Goal: Task Accomplishment & Management: Use online tool/utility

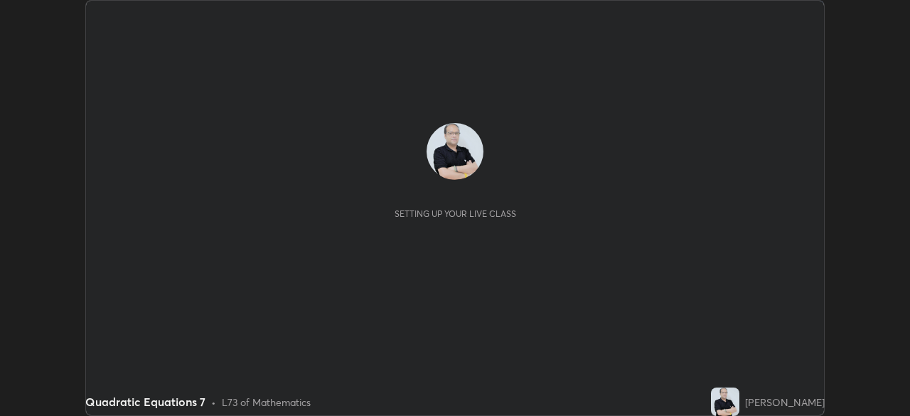
scroll to position [416, 910]
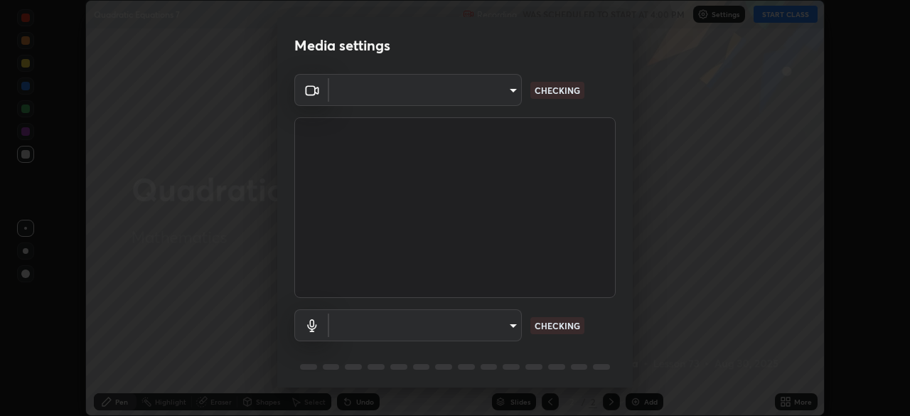
type input "91e77ac2d5f895b7de034188ea114b57184921d1251f25b945ead3daf74f7606"
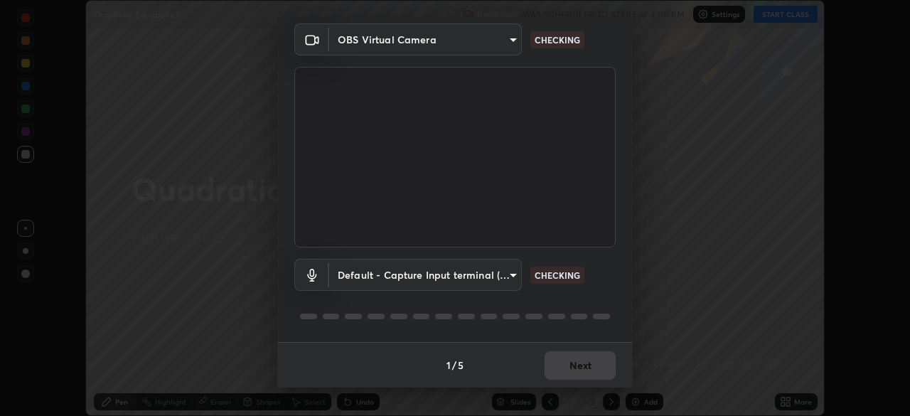
click at [511, 277] on body "Erase all Quadratic Equations 7 Recording WAS SCHEDULED TO START AT 4:00 PM Set…" at bounding box center [455, 208] width 910 height 416
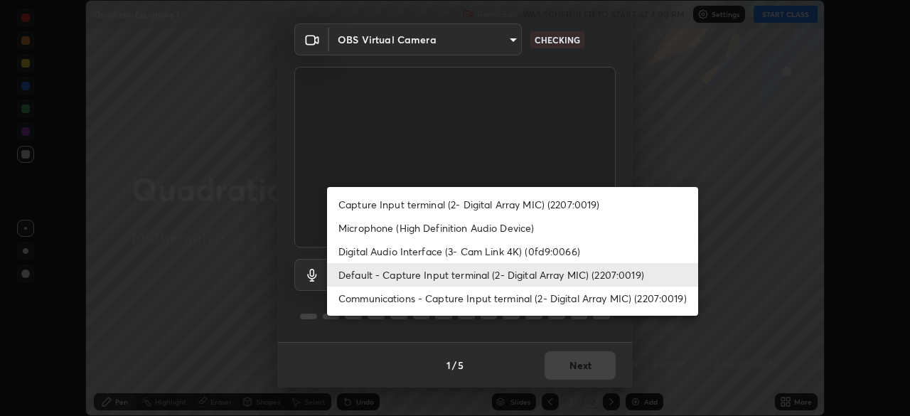
click at [524, 228] on li "Microphone (High Definition Audio Device)" at bounding box center [512, 227] width 371 height 23
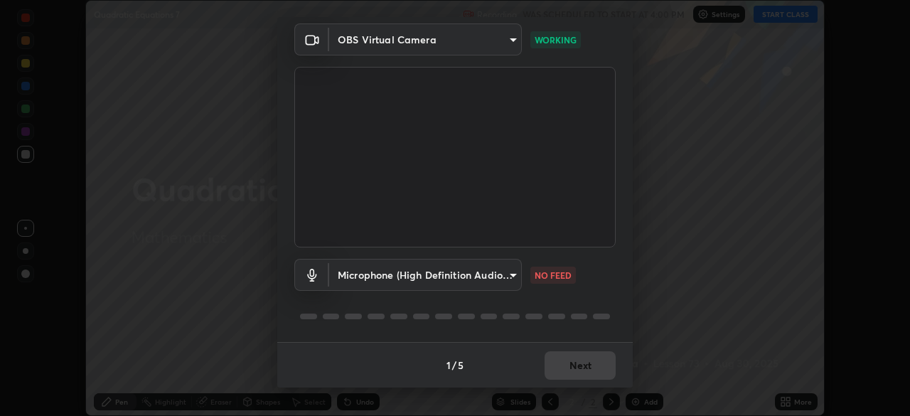
click at [514, 275] on body "Erase all Quadratic Equations 7 Recording WAS SCHEDULED TO START AT 4:00 PM Set…" at bounding box center [455, 208] width 910 height 416
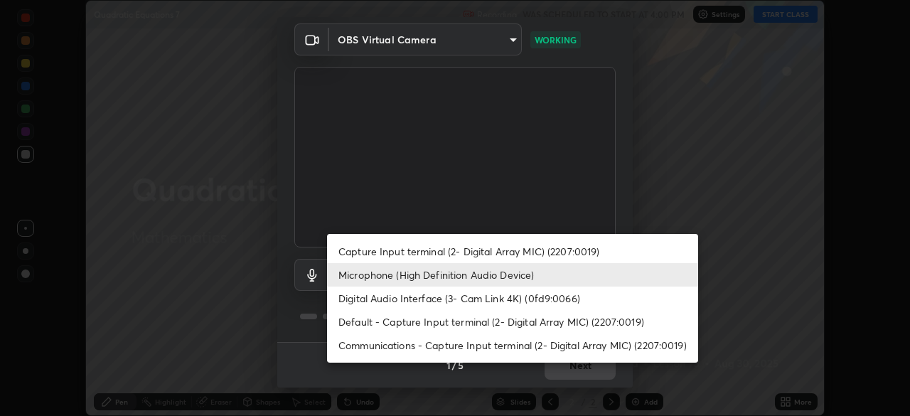
click at [483, 348] on li "Communications - Capture Input terminal (2- Digital Array MIC) (2207:0019)" at bounding box center [512, 344] width 371 height 23
type input "communications"
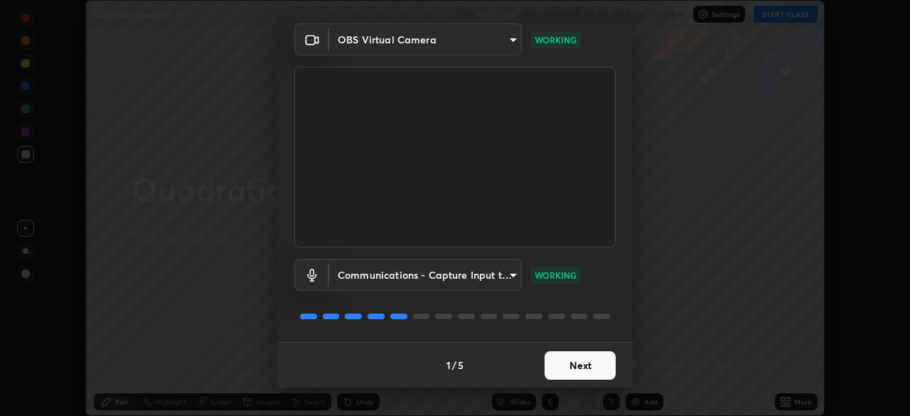
click at [565, 367] on button "Next" at bounding box center [580, 365] width 71 height 28
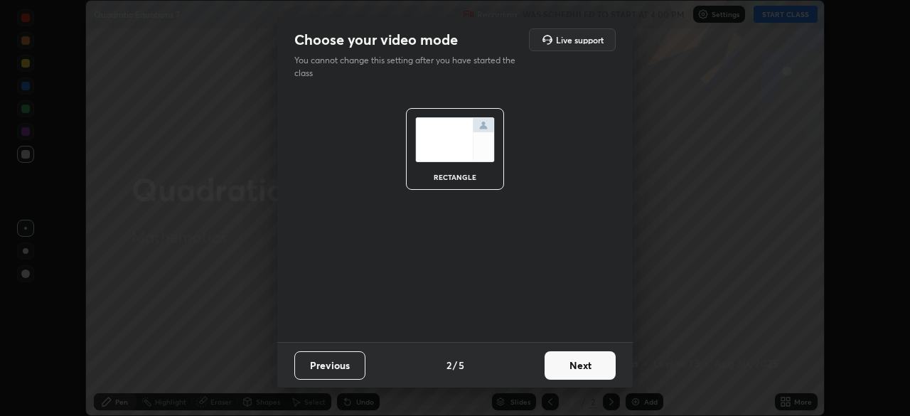
scroll to position [0, 0]
click at [581, 368] on button "Next" at bounding box center [580, 365] width 71 height 28
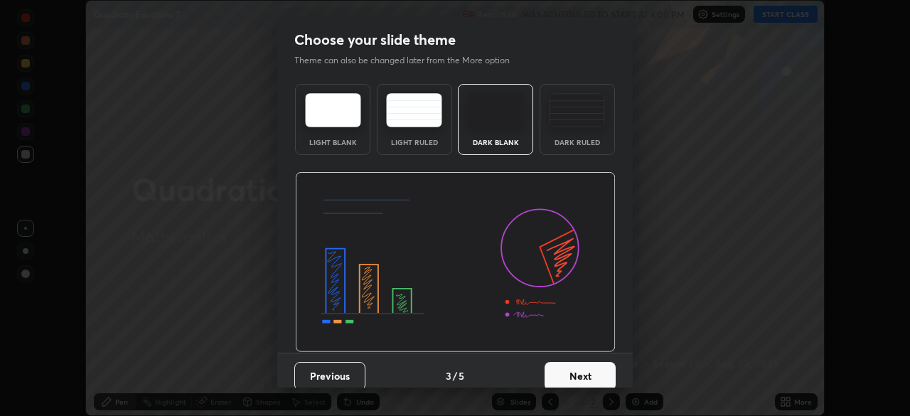
click at [592, 374] on button "Next" at bounding box center [580, 376] width 71 height 28
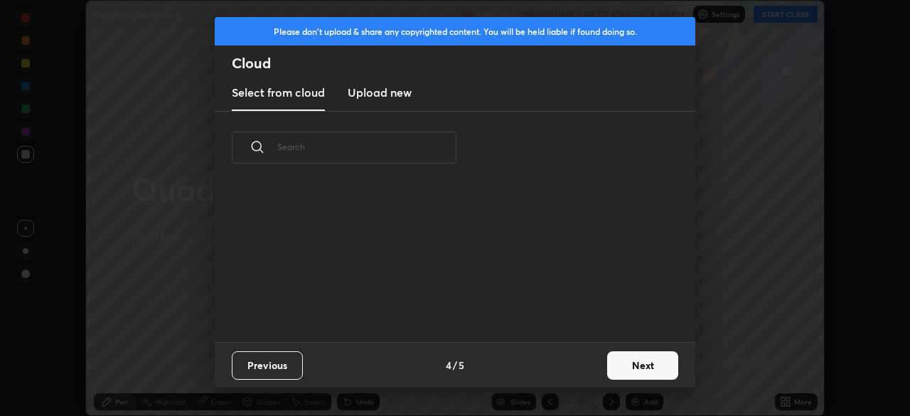
click at [630, 366] on button "Next" at bounding box center [642, 365] width 71 height 28
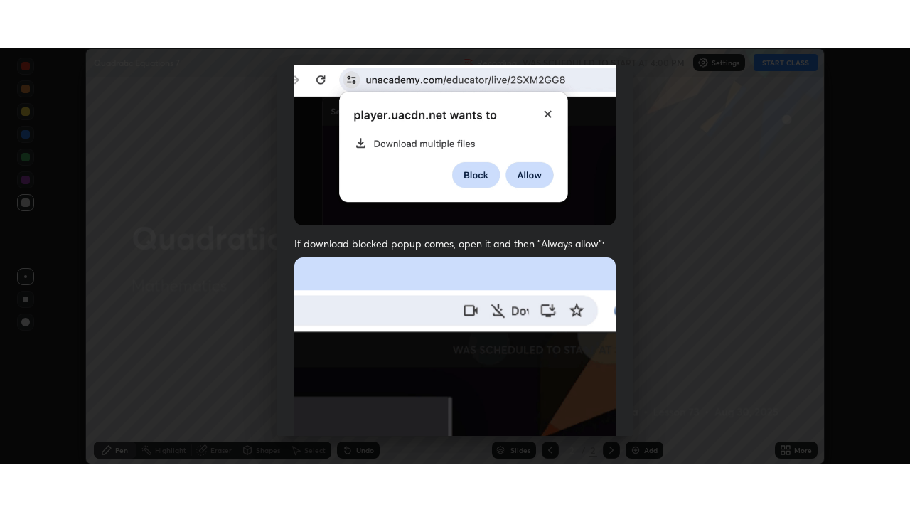
scroll to position [341, 0]
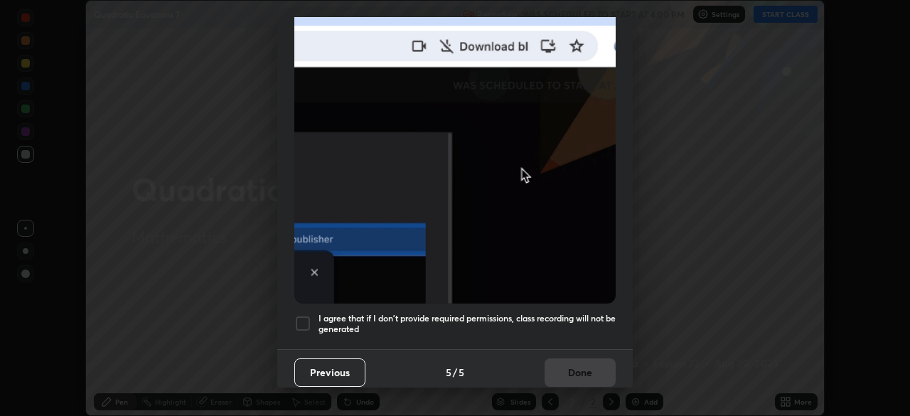
click at [302, 315] on div at bounding box center [302, 323] width 17 height 17
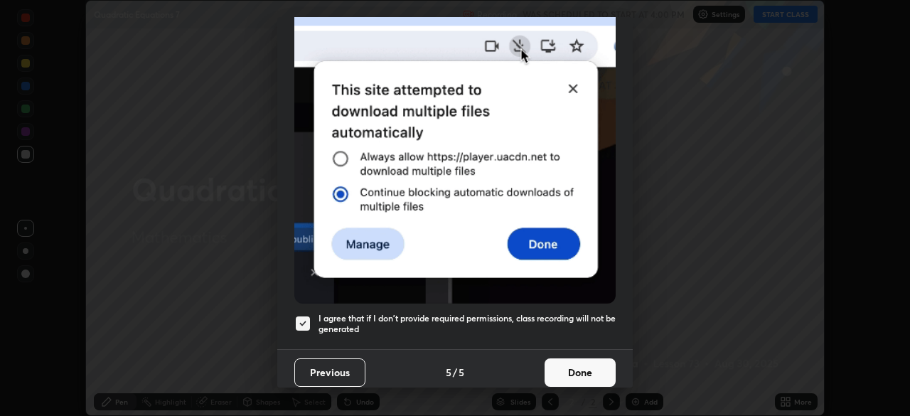
click at [572, 363] on button "Done" at bounding box center [580, 372] width 71 height 28
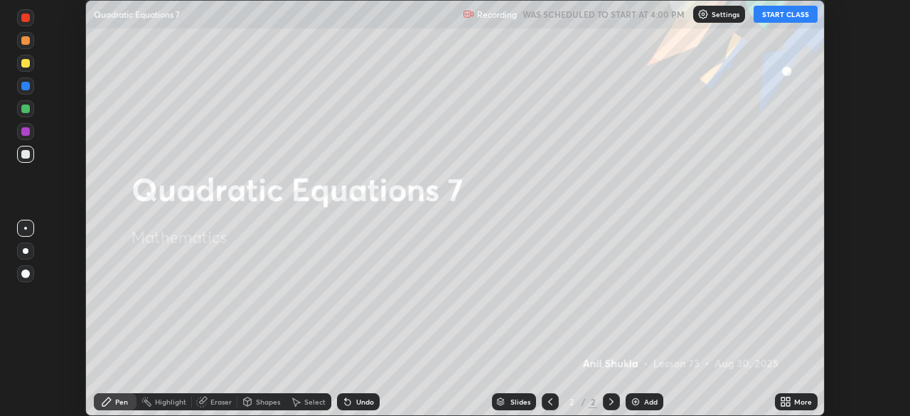
click at [775, 16] on button "START CLASS" at bounding box center [786, 14] width 64 height 17
click at [784, 402] on icon at bounding box center [785, 401] width 11 height 11
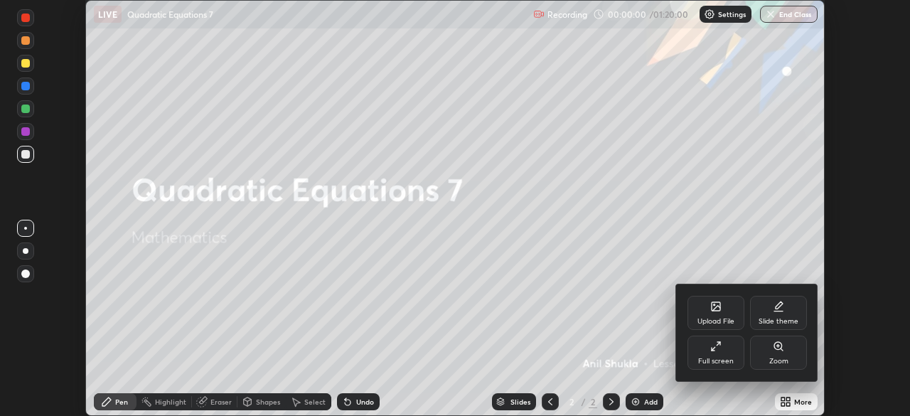
click at [720, 348] on icon at bounding box center [715, 346] width 11 height 11
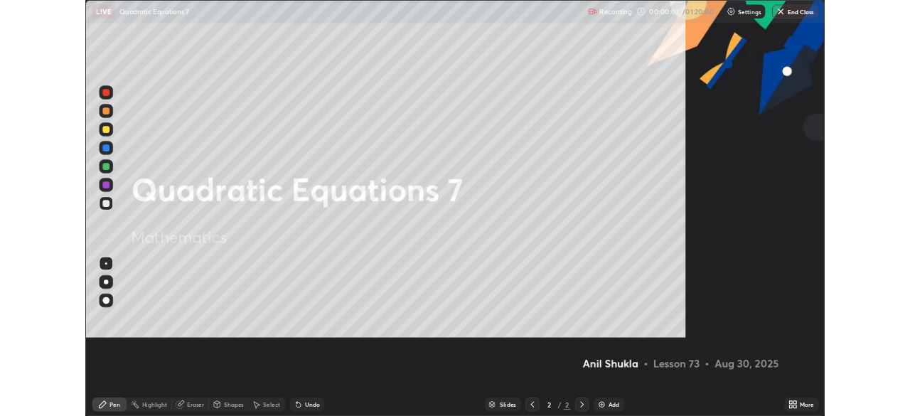
scroll to position [512, 910]
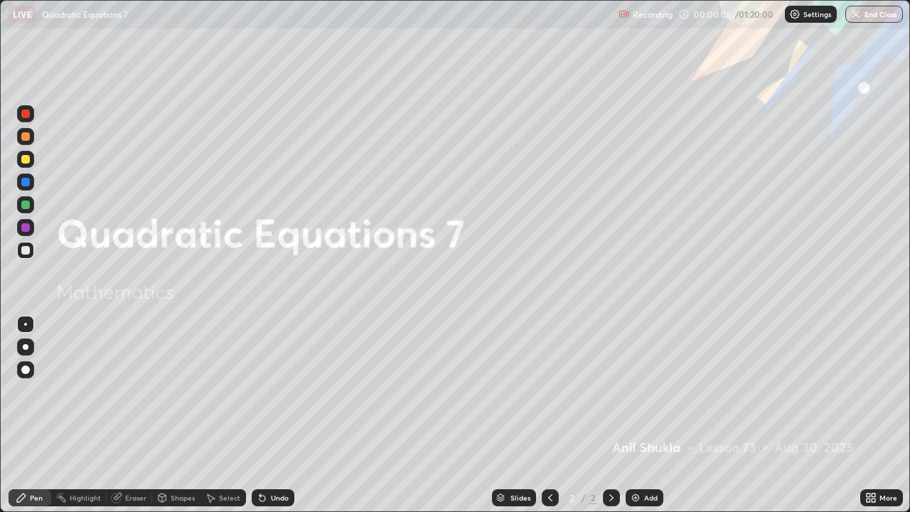
click at [29, 161] on div at bounding box center [25, 159] width 9 height 9
click at [610, 415] on icon at bounding box center [611, 497] width 11 height 11
click at [634, 415] on img at bounding box center [635, 497] width 11 height 11
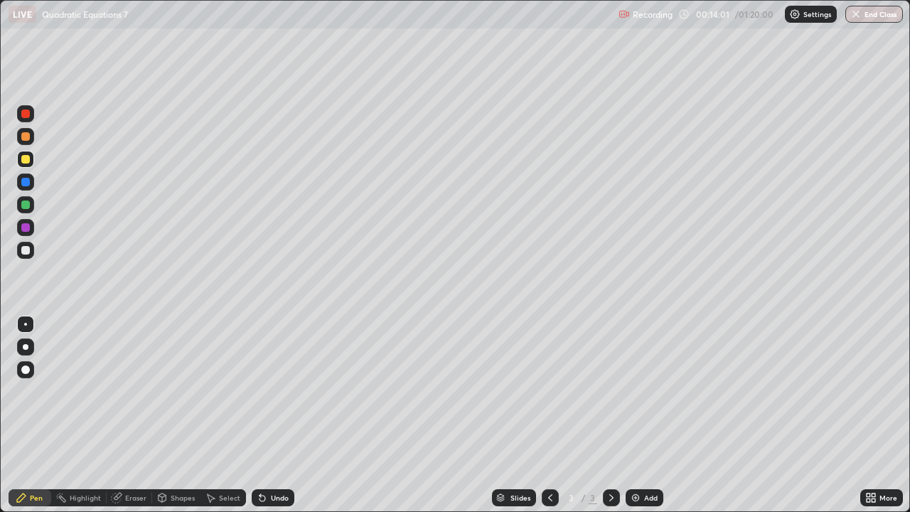
click at [26, 164] on div at bounding box center [25, 159] width 17 height 17
click at [24, 368] on div at bounding box center [25, 369] width 9 height 9
click at [276, 415] on div "Undo" at bounding box center [280, 497] width 18 height 7
click at [272, 415] on div "Undo" at bounding box center [280, 497] width 18 height 7
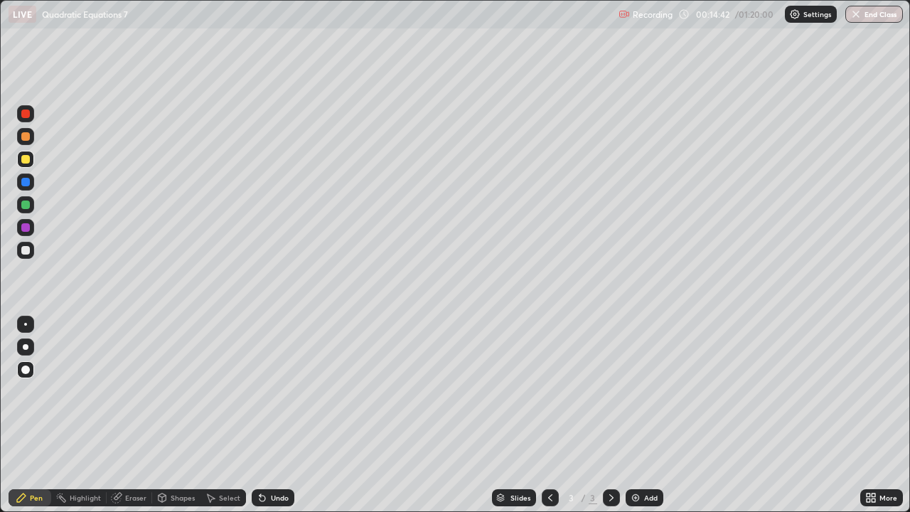
click at [271, 415] on div "Undo" at bounding box center [280, 497] width 18 height 7
click at [272, 415] on div "Undo" at bounding box center [280, 497] width 18 height 7
click at [274, 415] on div "Undo" at bounding box center [280, 497] width 18 height 7
click at [130, 415] on div "Eraser" at bounding box center [135, 497] width 21 height 7
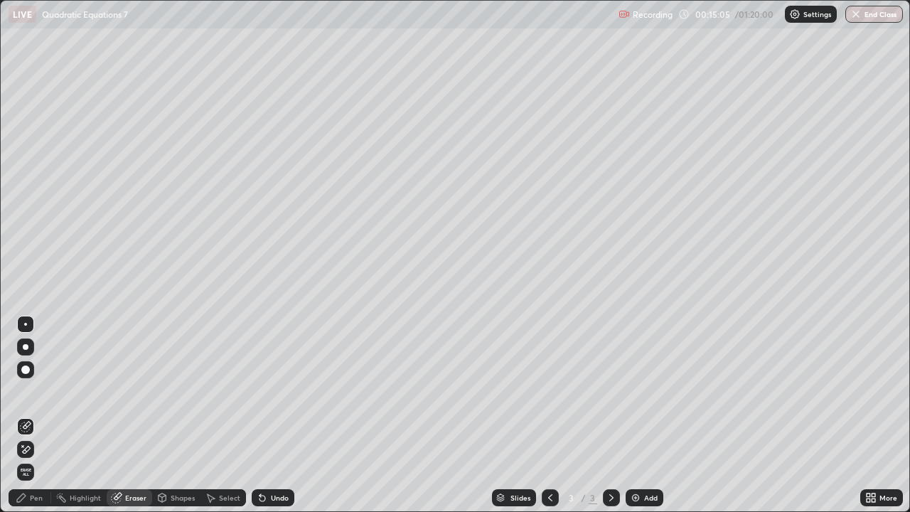
click at [32, 415] on div "Pen" at bounding box center [36, 497] width 13 height 7
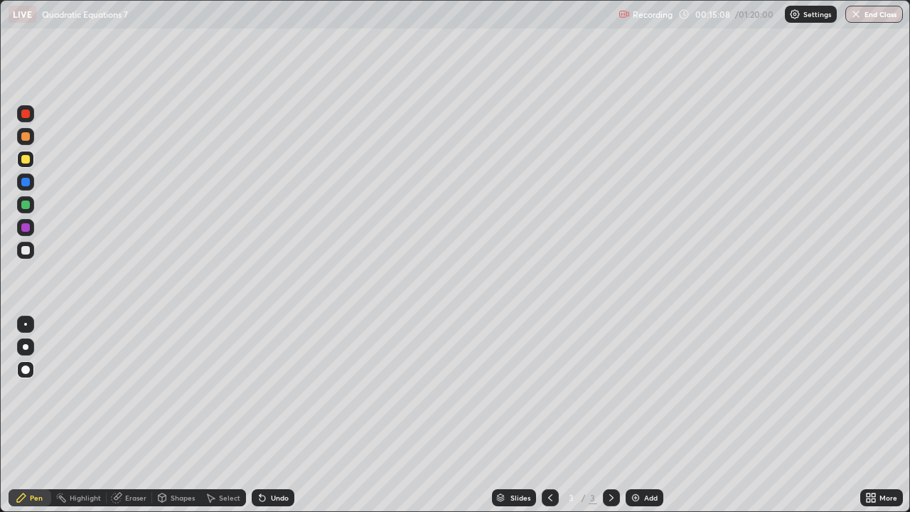
click at [275, 415] on div "Undo" at bounding box center [280, 497] width 18 height 7
click at [272, 415] on div "Undo" at bounding box center [273, 497] width 43 height 17
click at [275, 415] on div "Undo" at bounding box center [280, 497] width 18 height 7
click at [274, 415] on div "Undo" at bounding box center [273, 497] width 43 height 17
click at [26, 249] on div at bounding box center [25, 250] width 9 height 9
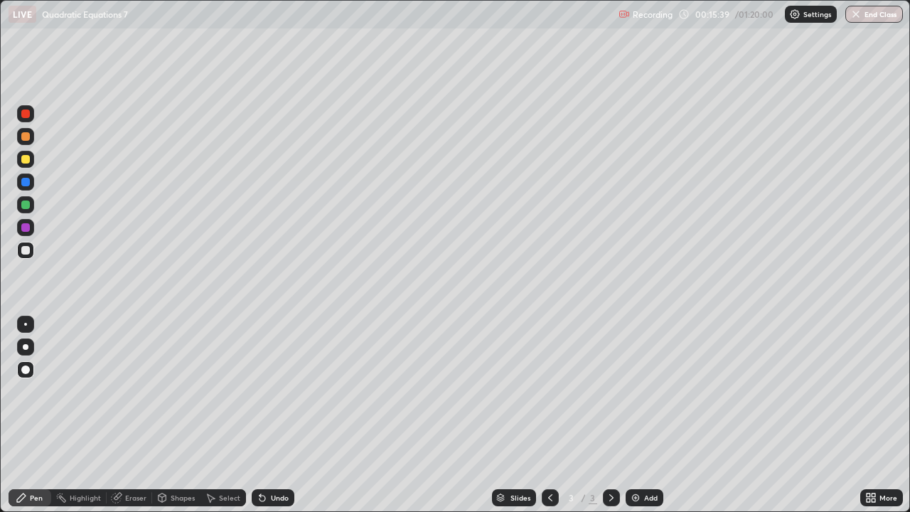
click at [26, 324] on div at bounding box center [25, 324] width 3 height 3
click at [27, 348] on div at bounding box center [26, 347] width 6 height 6
click at [274, 415] on div "Undo" at bounding box center [280, 497] width 18 height 7
click at [134, 415] on div "Eraser" at bounding box center [135, 497] width 21 height 7
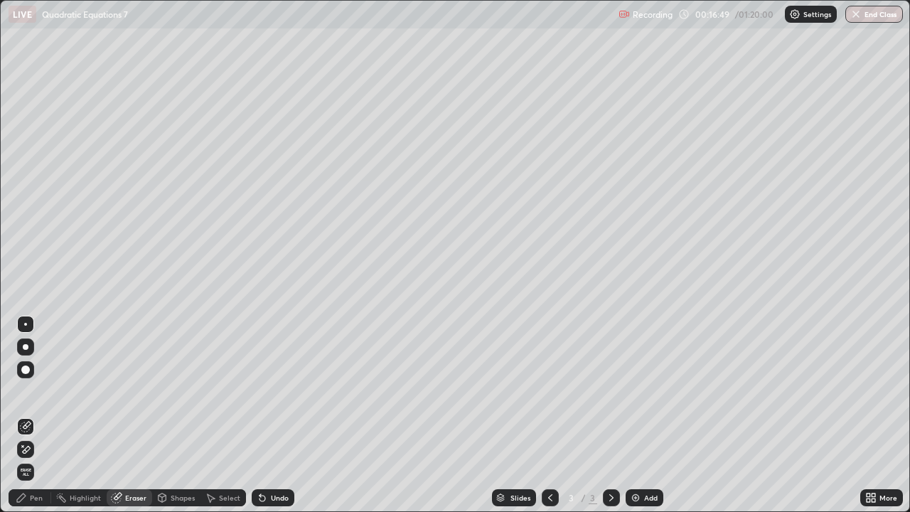
click at [30, 415] on div "Pen" at bounding box center [36, 497] width 13 height 7
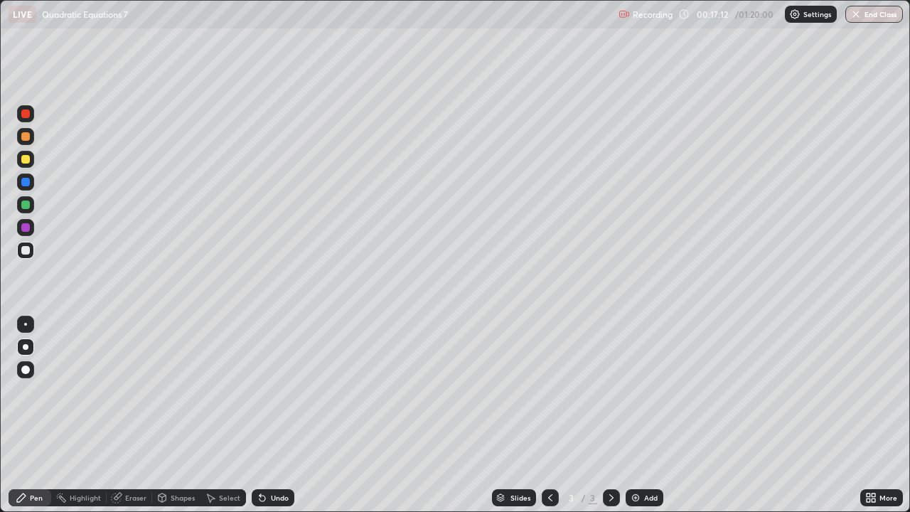
click at [26, 205] on div at bounding box center [25, 205] width 9 height 9
click at [281, 415] on div "Undo" at bounding box center [280, 497] width 18 height 7
click at [277, 415] on div "Undo" at bounding box center [280, 497] width 18 height 7
click at [132, 415] on div "Eraser" at bounding box center [135, 497] width 21 height 7
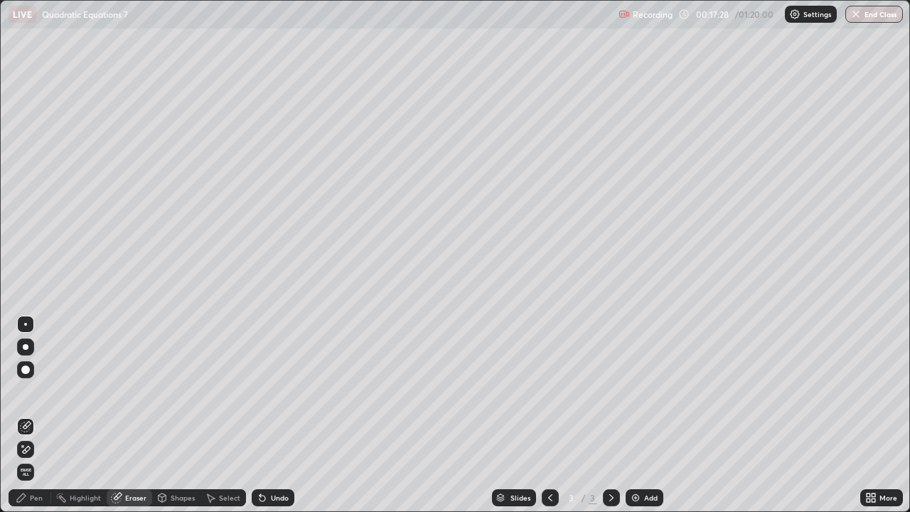
click at [25, 415] on icon at bounding box center [21, 497] width 11 height 11
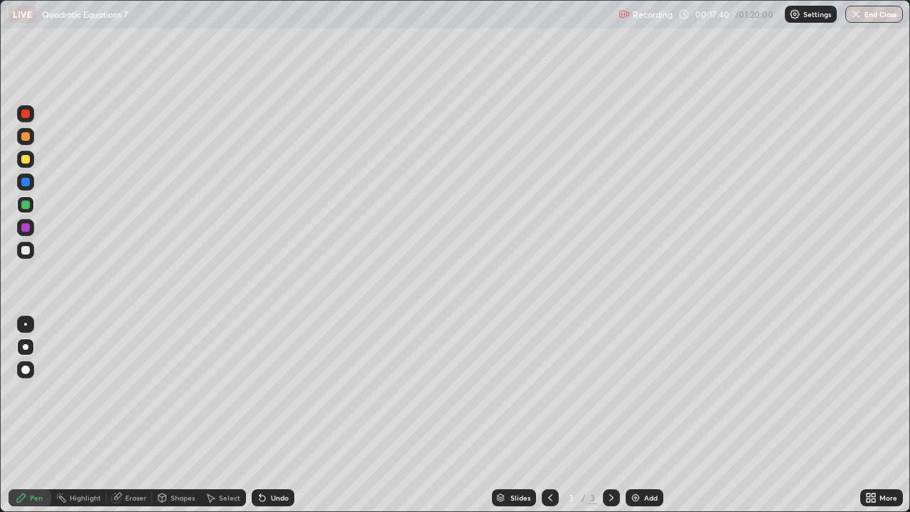
click at [279, 415] on div "Undo" at bounding box center [280, 497] width 18 height 7
click at [275, 415] on div "Undo" at bounding box center [280, 497] width 18 height 7
click at [272, 415] on div "Undo" at bounding box center [273, 497] width 43 height 17
click at [274, 415] on div "Undo" at bounding box center [273, 497] width 43 height 17
click at [276, 415] on div "Undo" at bounding box center [273, 497] width 43 height 17
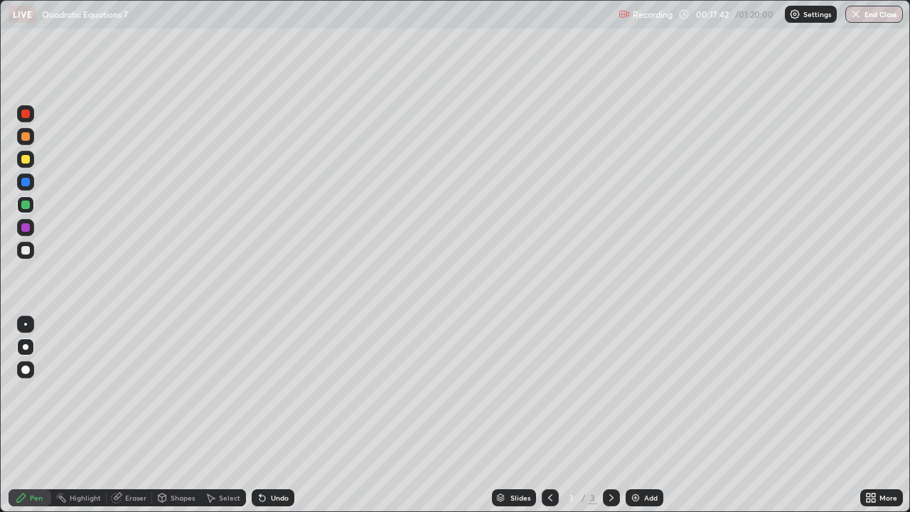
click at [287, 415] on div "Undo" at bounding box center [280, 497] width 18 height 7
click at [279, 415] on div "Undo" at bounding box center [273, 497] width 43 height 17
click at [281, 415] on div "Undo" at bounding box center [280, 497] width 18 height 7
click at [274, 415] on div "Undo" at bounding box center [273, 497] width 43 height 17
click at [24, 226] on div at bounding box center [25, 227] width 9 height 9
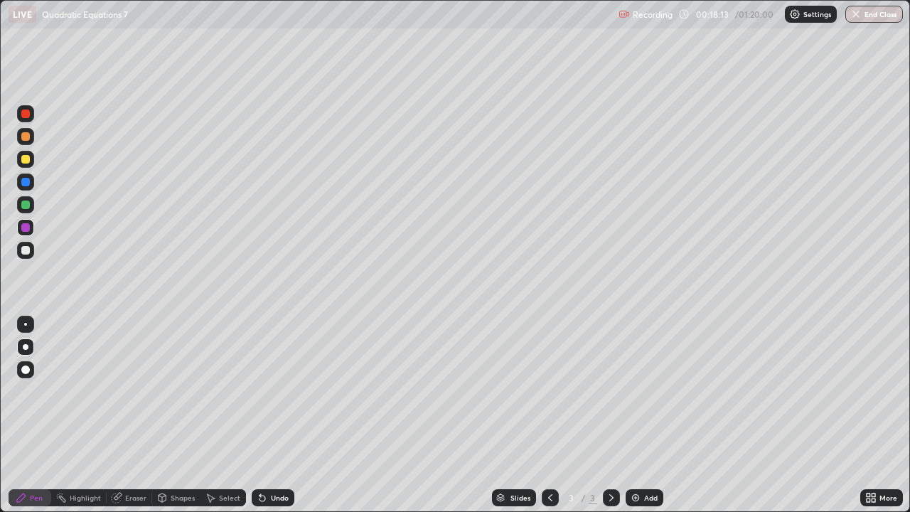
click at [274, 415] on div "Undo" at bounding box center [280, 497] width 18 height 7
click at [271, 415] on div "Undo" at bounding box center [280, 497] width 18 height 7
click at [270, 415] on div "Undo" at bounding box center [273, 497] width 43 height 17
click at [272, 415] on div "Undo" at bounding box center [273, 497] width 43 height 17
click at [274, 415] on div "Undo" at bounding box center [280, 497] width 18 height 7
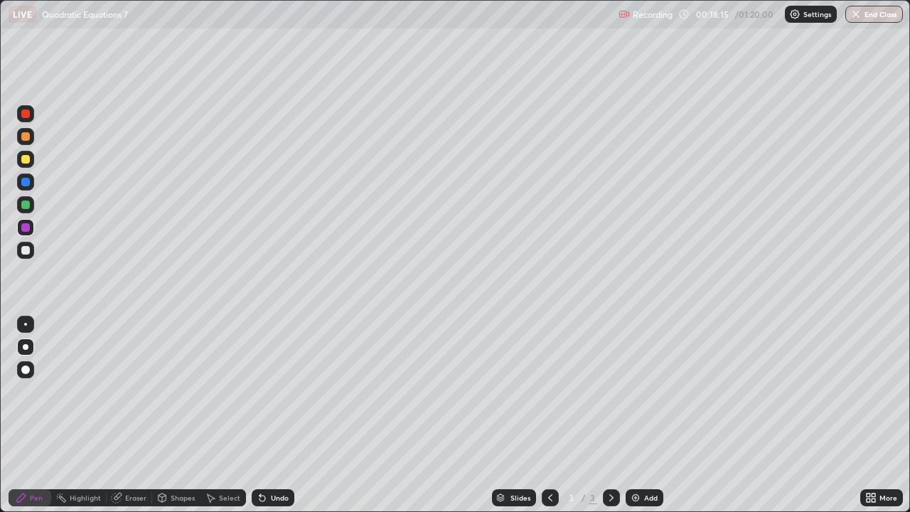
click at [274, 415] on div "Undo" at bounding box center [280, 497] width 18 height 7
click at [272, 415] on div "Undo" at bounding box center [280, 497] width 18 height 7
click at [274, 415] on div "Undo" at bounding box center [280, 497] width 18 height 7
click at [612, 415] on icon at bounding box center [611, 497] width 11 height 11
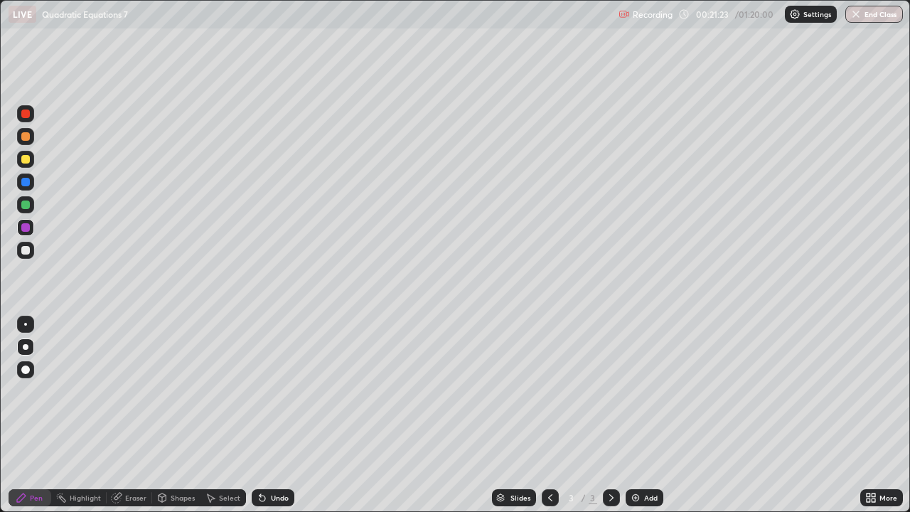
click at [641, 415] on div "Add" at bounding box center [645, 497] width 38 height 17
click at [27, 160] on div at bounding box center [25, 159] width 9 height 9
click at [132, 415] on div "Eraser" at bounding box center [135, 497] width 21 height 7
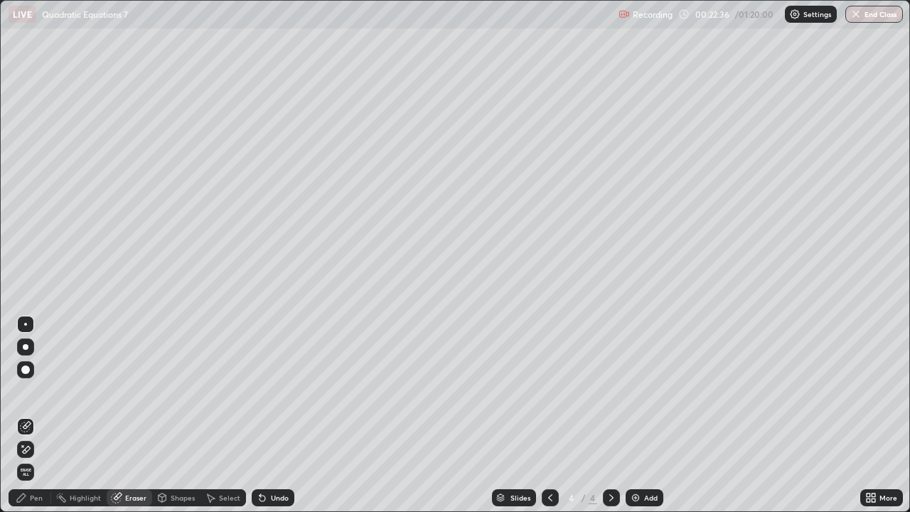
click at [36, 415] on div "Pen" at bounding box center [36, 497] width 13 height 7
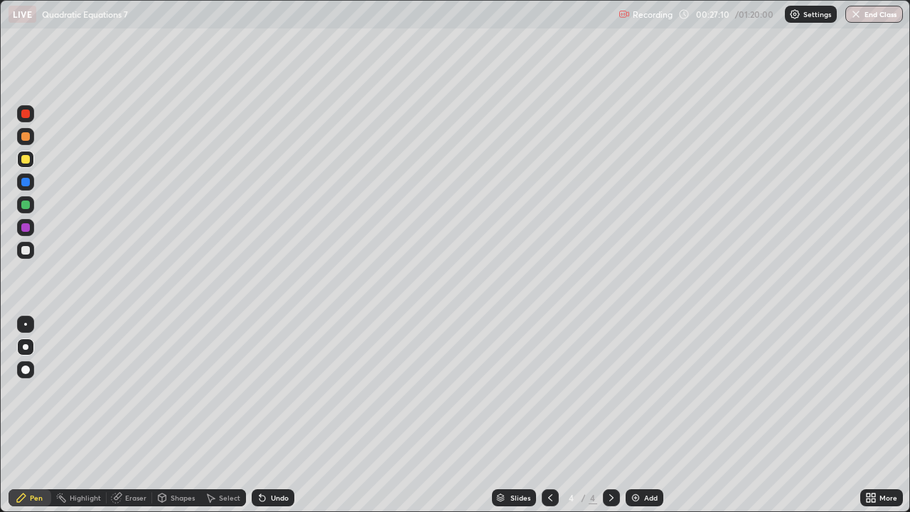
click at [25, 250] on div at bounding box center [25, 250] width 9 height 9
click at [25, 251] on div at bounding box center [25, 250] width 9 height 9
click at [26, 225] on div at bounding box center [25, 227] width 9 height 9
click at [276, 415] on div "Undo" at bounding box center [280, 497] width 18 height 7
click at [273, 415] on div "Undo" at bounding box center [280, 497] width 18 height 7
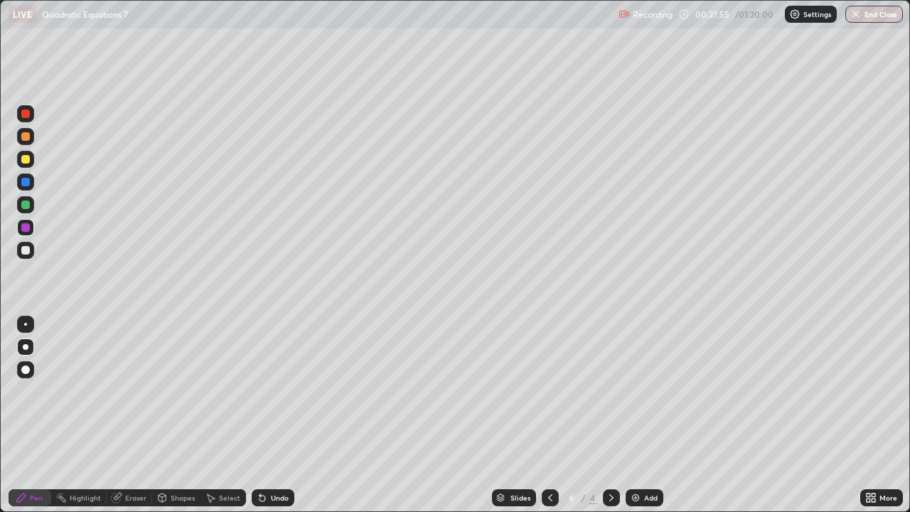
click at [25, 253] on div at bounding box center [25, 250] width 9 height 9
click at [274, 415] on div "Undo" at bounding box center [280, 497] width 18 height 7
click at [275, 415] on div "Undo" at bounding box center [280, 497] width 18 height 7
click at [610, 415] on icon at bounding box center [611, 497] width 4 height 7
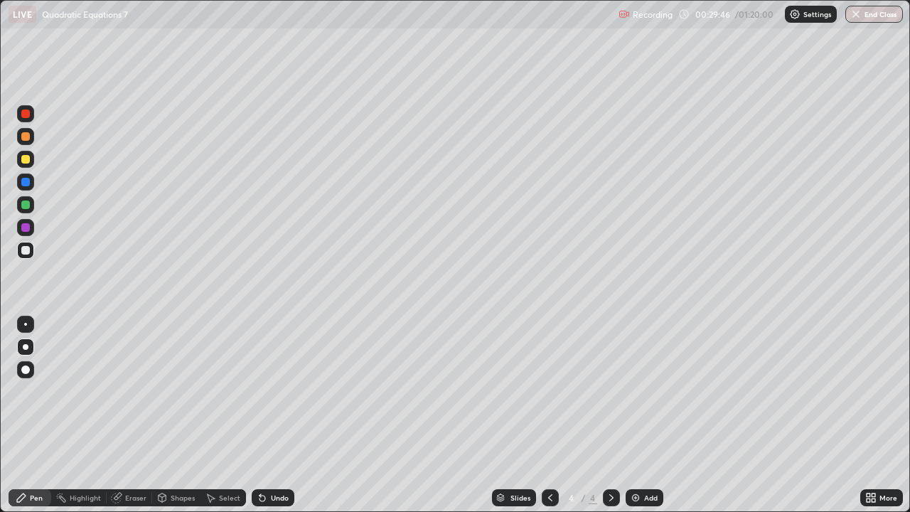
click at [652, 415] on div "Add" at bounding box center [651, 497] width 14 height 7
click at [29, 160] on div at bounding box center [25, 159] width 9 height 9
click at [268, 415] on div "Undo" at bounding box center [273, 497] width 43 height 17
click at [26, 250] on div at bounding box center [25, 250] width 9 height 9
click at [127, 415] on div "Eraser" at bounding box center [135, 497] width 21 height 7
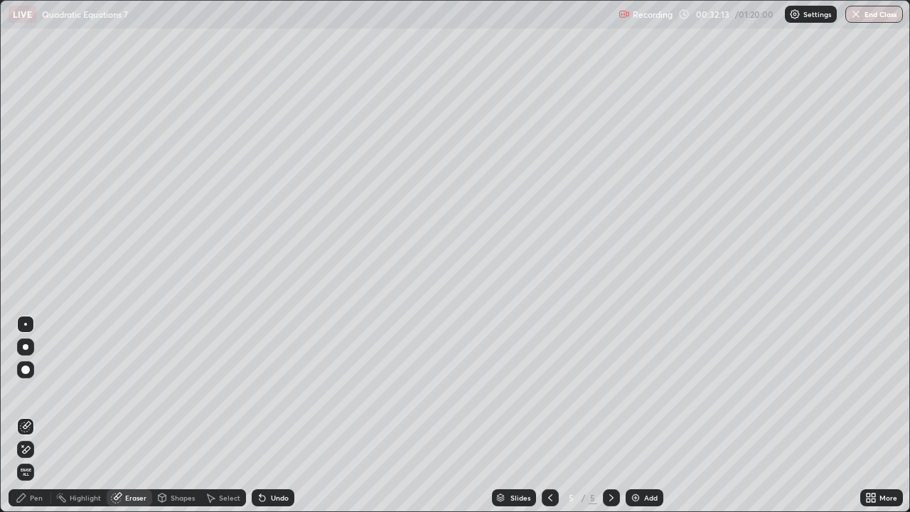
click at [32, 415] on div "Pen" at bounding box center [36, 497] width 13 height 7
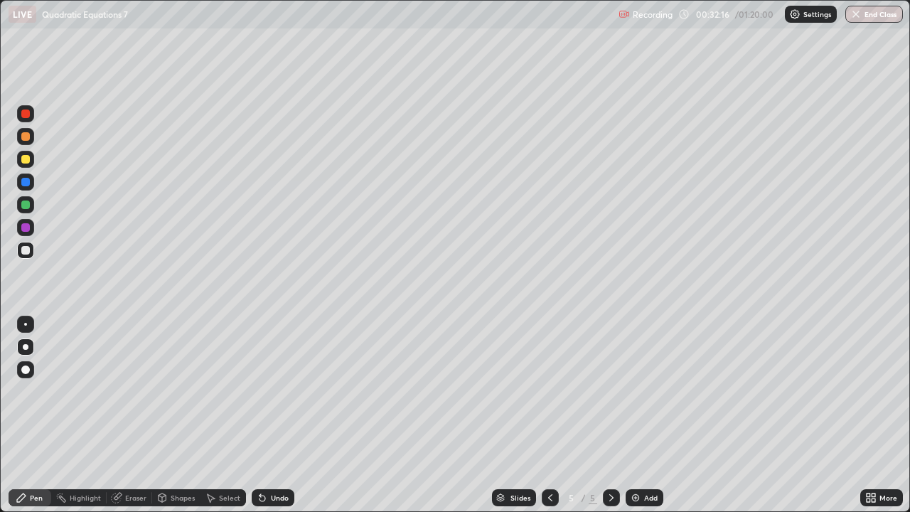
click at [25, 165] on div at bounding box center [25, 159] width 17 height 17
click at [26, 251] on div at bounding box center [25, 250] width 9 height 9
click at [23, 231] on div at bounding box center [25, 227] width 9 height 9
click at [26, 252] on div at bounding box center [25, 250] width 9 height 9
click at [273, 415] on div "Undo" at bounding box center [280, 497] width 18 height 7
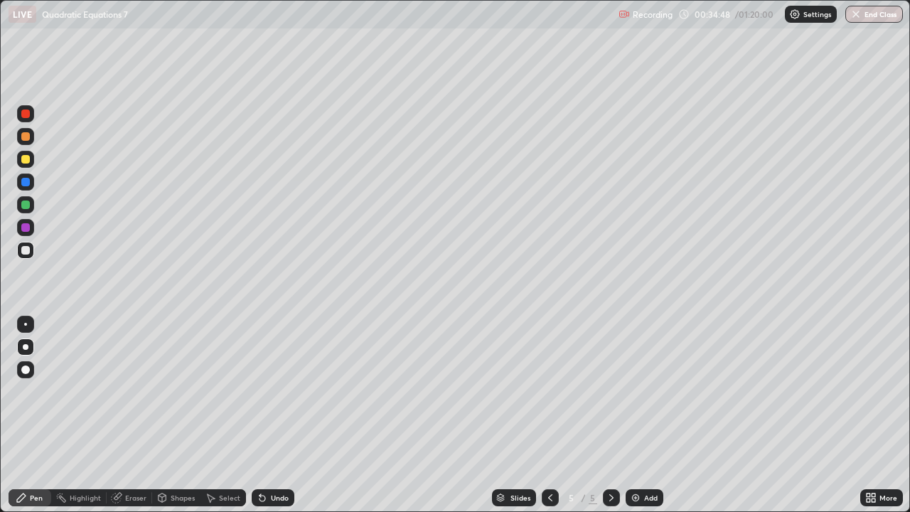
click at [27, 158] on div at bounding box center [25, 159] width 9 height 9
click at [25, 349] on div at bounding box center [26, 347] width 6 height 6
click at [608, 415] on icon at bounding box center [611, 497] width 11 height 11
click at [644, 415] on div "Add" at bounding box center [651, 497] width 14 height 7
click at [271, 415] on div "Undo" at bounding box center [280, 497] width 18 height 7
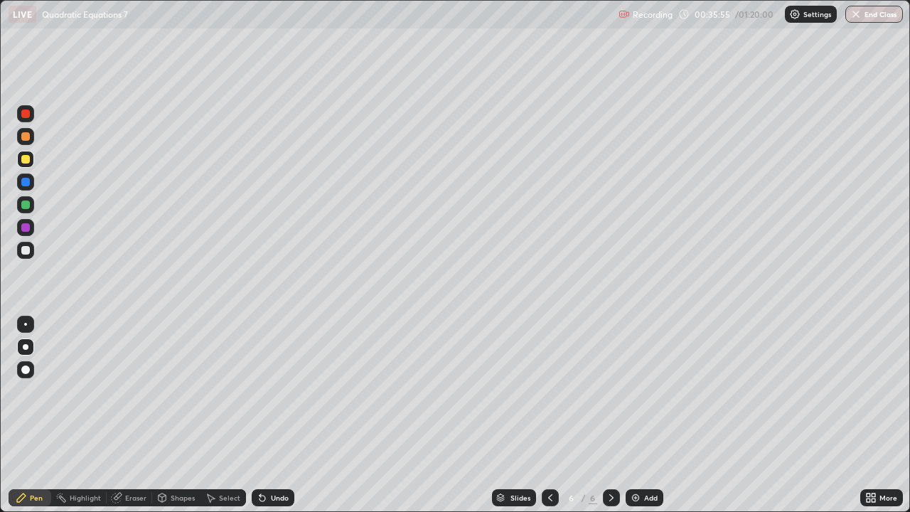
click at [271, 415] on div "Undo" at bounding box center [280, 497] width 18 height 7
click at [25, 251] on div at bounding box center [25, 250] width 9 height 9
click at [27, 231] on div at bounding box center [25, 227] width 9 height 9
click at [282, 415] on div "Undo" at bounding box center [280, 497] width 18 height 7
click at [276, 415] on div "Undo" at bounding box center [280, 497] width 18 height 7
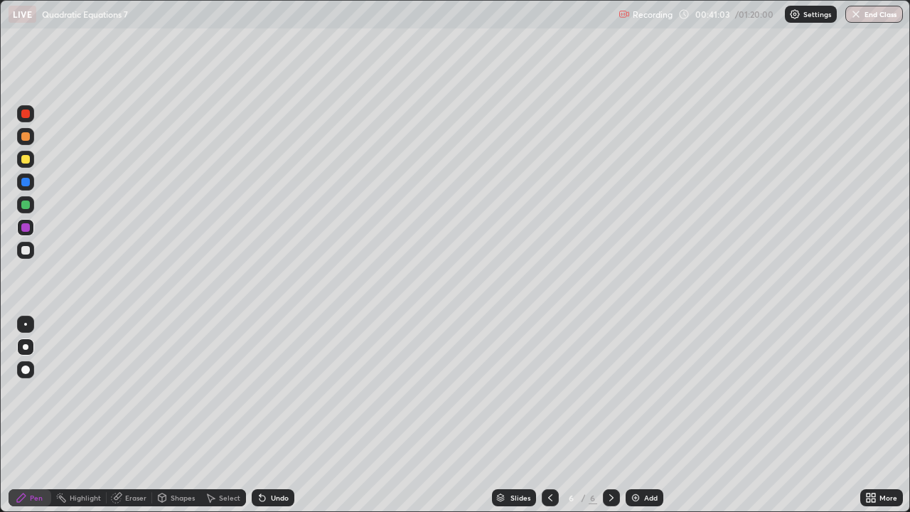
click at [278, 415] on div "Undo" at bounding box center [273, 497] width 43 height 17
click at [276, 415] on div "Undo" at bounding box center [280, 497] width 18 height 7
click at [269, 415] on div "Undo" at bounding box center [273, 497] width 43 height 17
click at [268, 415] on div "Undo" at bounding box center [273, 497] width 43 height 17
click at [25, 208] on div at bounding box center [25, 205] width 9 height 9
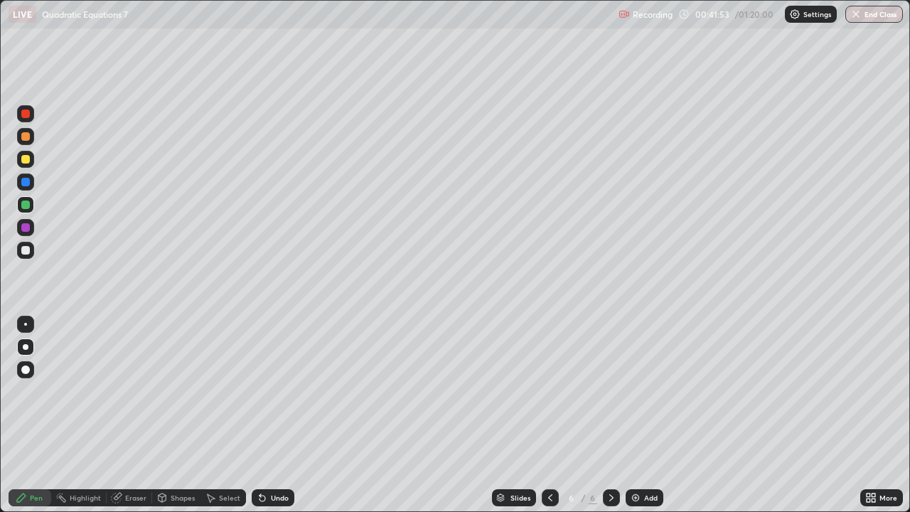
click at [23, 190] on div at bounding box center [25, 181] width 17 height 17
click at [22, 250] on div at bounding box center [25, 250] width 9 height 9
click at [26, 229] on div at bounding box center [25, 227] width 9 height 9
click at [26, 252] on div at bounding box center [25, 250] width 9 height 9
click at [26, 210] on div at bounding box center [25, 204] width 17 height 17
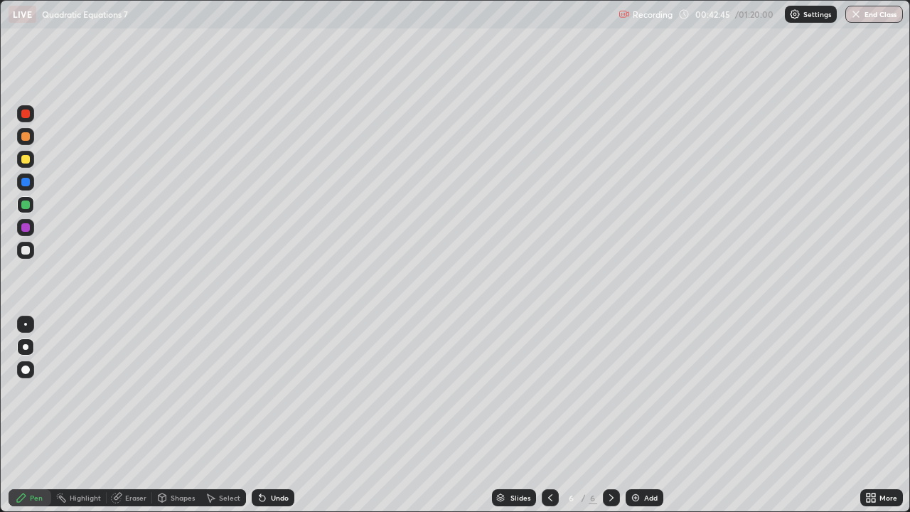
click at [26, 324] on div at bounding box center [25, 324] width 3 height 3
click at [28, 228] on div at bounding box center [25, 227] width 9 height 9
click at [26, 370] on div at bounding box center [25, 369] width 9 height 9
click at [26, 347] on div at bounding box center [26, 347] width 6 height 6
click at [28, 157] on div at bounding box center [25, 159] width 9 height 9
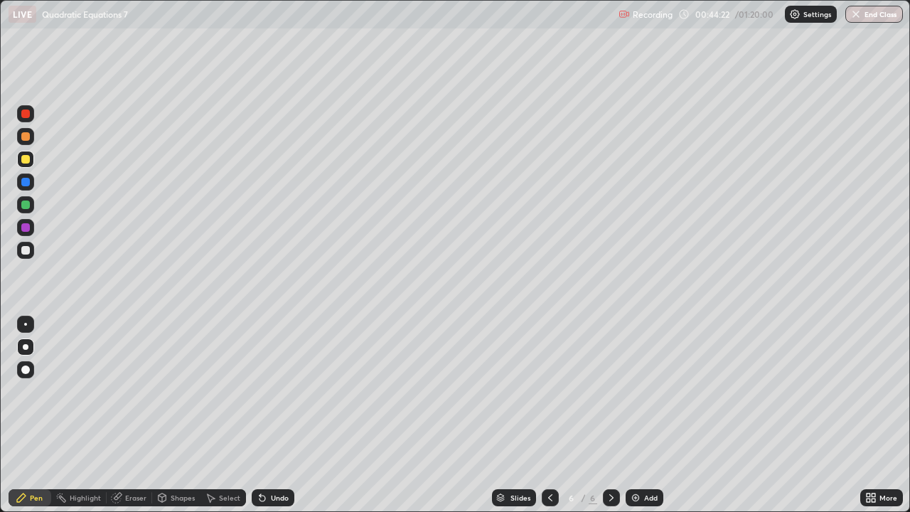
click at [609, 415] on icon at bounding box center [611, 497] width 11 height 11
click at [636, 415] on img at bounding box center [635, 497] width 11 height 11
click at [271, 415] on div "Undo" at bounding box center [280, 497] width 18 height 7
click at [268, 415] on div "Undo" at bounding box center [273, 497] width 43 height 17
click at [269, 415] on div "Undo" at bounding box center [273, 497] width 43 height 17
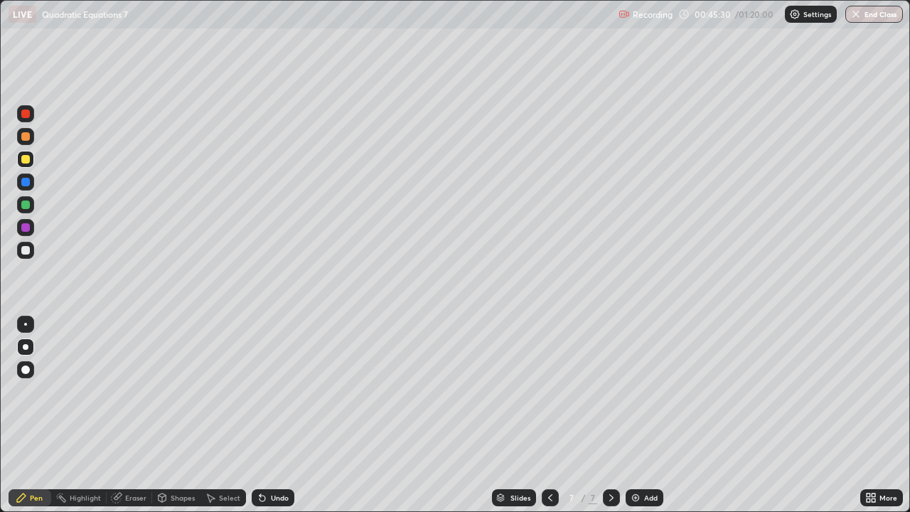
click at [269, 415] on div "Undo" at bounding box center [273, 497] width 43 height 17
click at [23, 251] on div at bounding box center [25, 250] width 9 height 9
click at [24, 229] on div at bounding box center [25, 227] width 9 height 9
click at [276, 415] on div "Undo" at bounding box center [280, 497] width 18 height 7
click at [28, 252] on div at bounding box center [25, 250] width 9 height 9
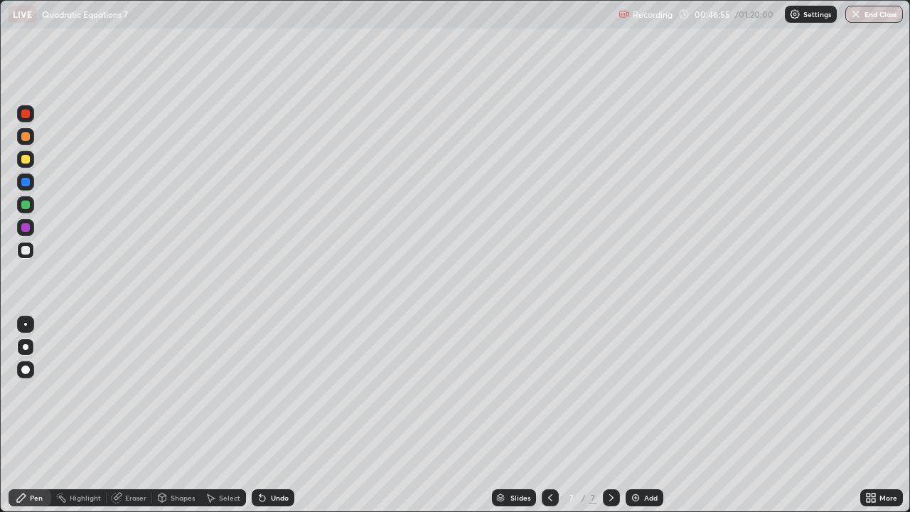
click at [26, 228] on div at bounding box center [25, 227] width 9 height 9
click at [276, 415] on div "Undo" at bounding box center [280, 497] width 18 height 7
click at [25, 252] on div at bounding box center [25, 250] width 9 height 9
click at [609, 415] on icon at bounding box center [611, 497] width 11 height 11
click at [652, 415] on div "Add" at bounding box center [651, 497] width 14 height 7
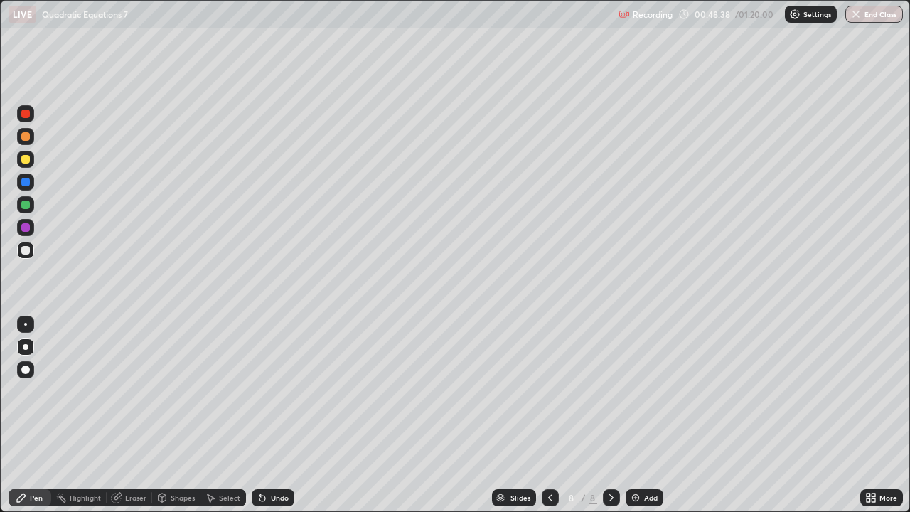
click at [28, 160] on div at bounding box center [25, 159] width 9 height 9
click at [268, 415] on div "Undo" at bounding box center [273, 497] width 43 height 17
click at [276, 415] on div "Undo" at bounding box center [273, 497] width 43 height 17
click at [272, 415] on div "Undo" at bounding box center [280, 497] width 18 height 7
click at [271, 415] on div "Undo" at bounding box center [273, 497] width 43 height 17
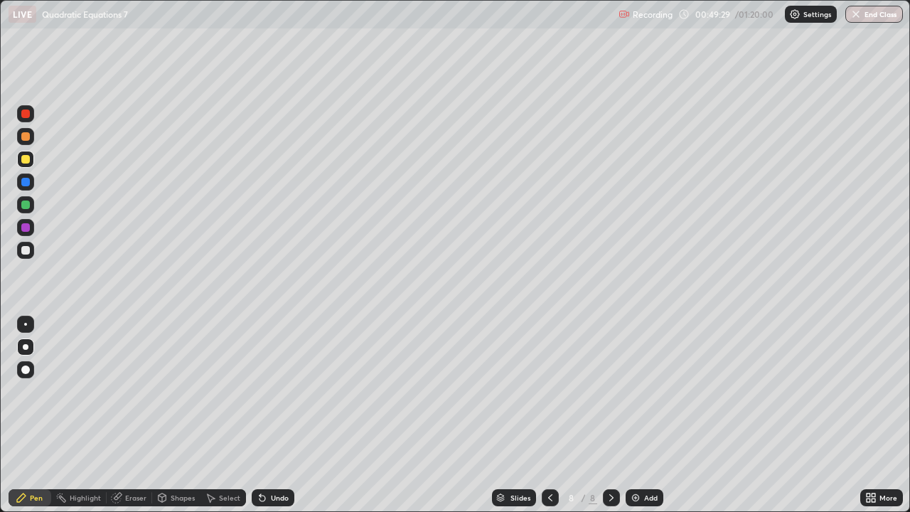
click at [272, 415] on div "Undo" at bounding box center [273, 497] width 43 height 17
click at [273, 415] on div "Undo" at bounding box center [273, 497] width 43 height 17
click at [274, 415] on div "Undo" at bounding box center [273, 497] width 43 height 17
click at [273, 415] on div "Undo" at bounding box center [273, 497] width 43 height 17
click at [132, 415] on div "Eraser" at bounding box center [135, 497] width 21 height 7
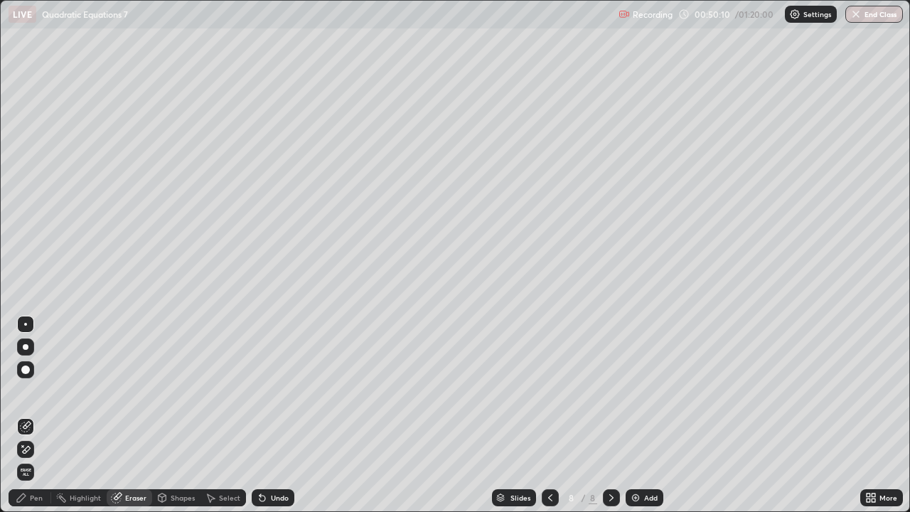
click at [36, 415] on div "Pen" at bounding box center [36, 497] width 13 height 7
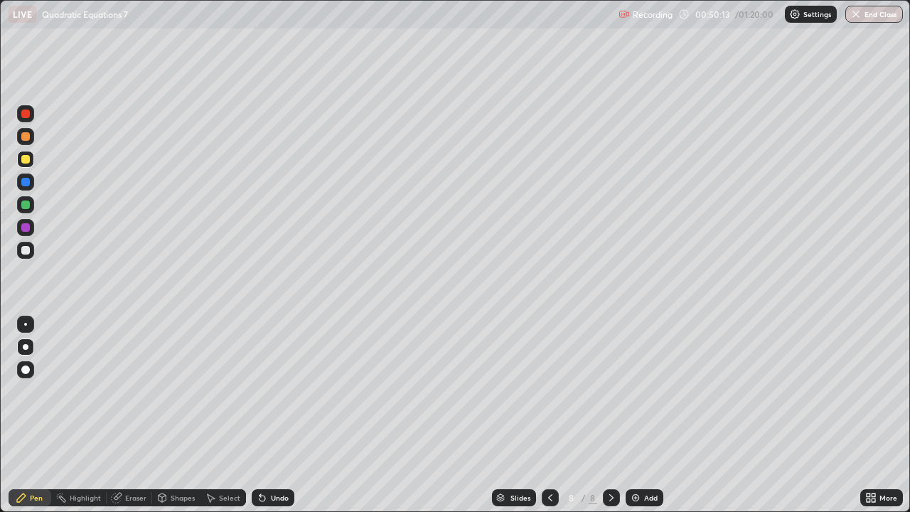
click at [137, 415] on div "Eraser" at bounding box center [135, 497] width 21 height 7
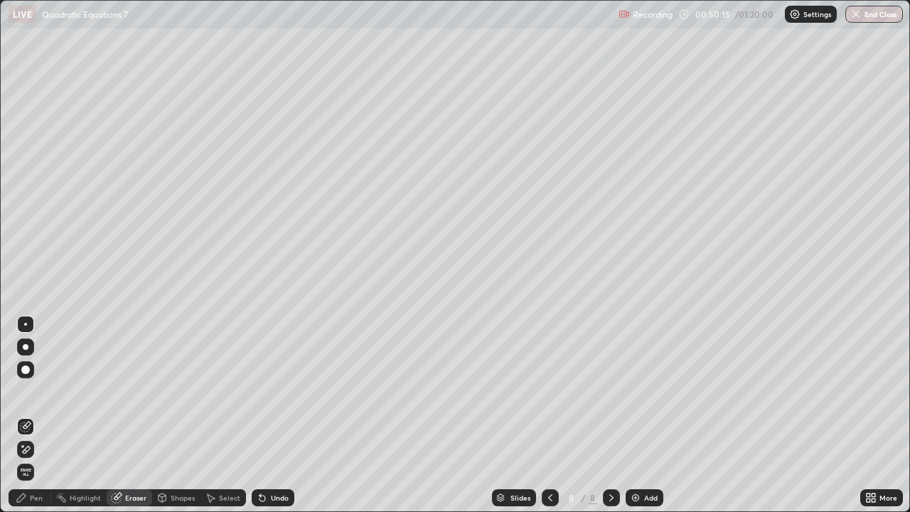
click at [35, 415] on div "Pen" at bounding box center [30, 497] width 43 height 17
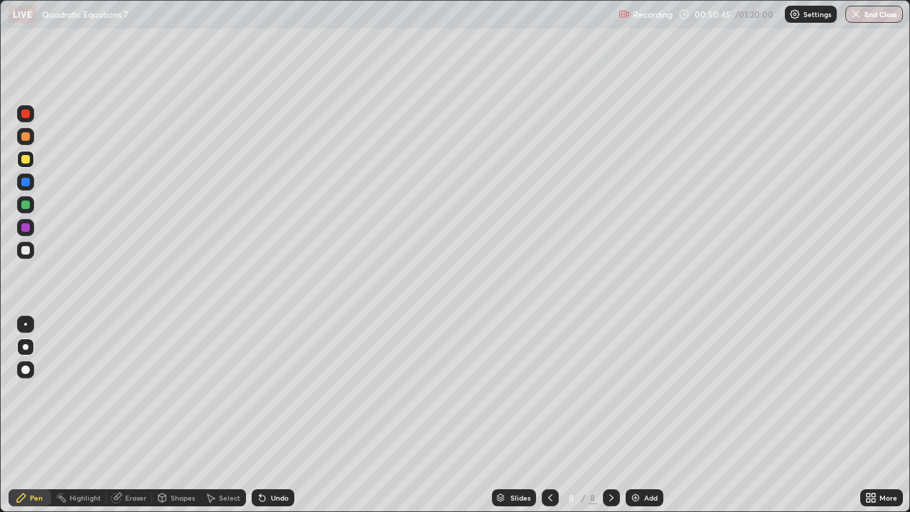
click at [32, 252] on div at bounding box center [25, 250] width 17 height 17
click at [26, 251] on div at bounding box center [25, 250] width 9 height 9
click at [24, 252] on div at bounding box center [25, 250] width 9 height 9
click at [28, 115] on div at bounding box center [25, 113] width 9 height 9
click at [22, 249] on div at bounding box center [25, 250] width 9 height 9
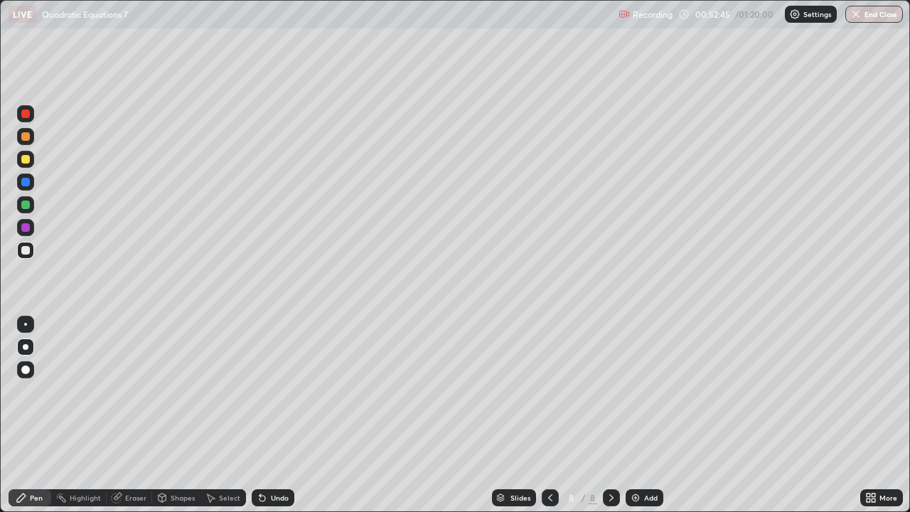
click at [126, 415] on div "Eraser" at bounding box center [135, 497] width 21 height 7
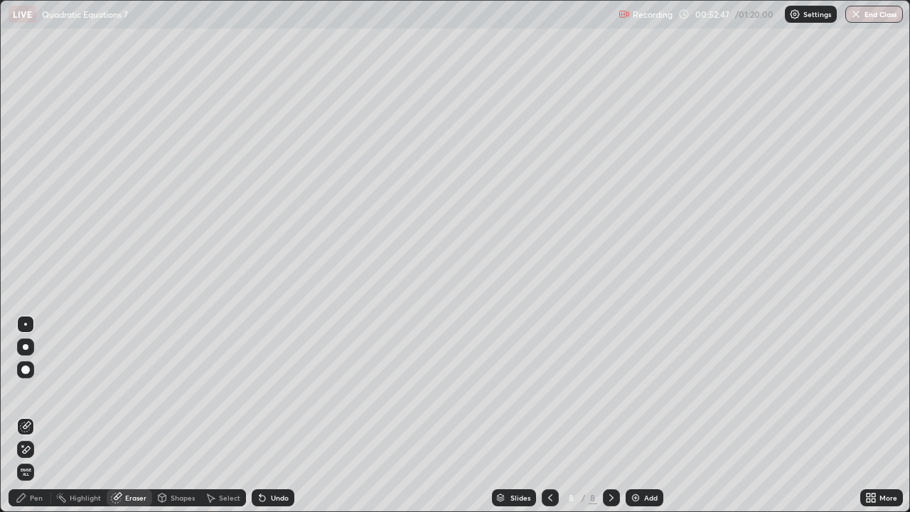
click at [29, 415] on div "Pen" at bounding box center [30, 497] width 43 height 17
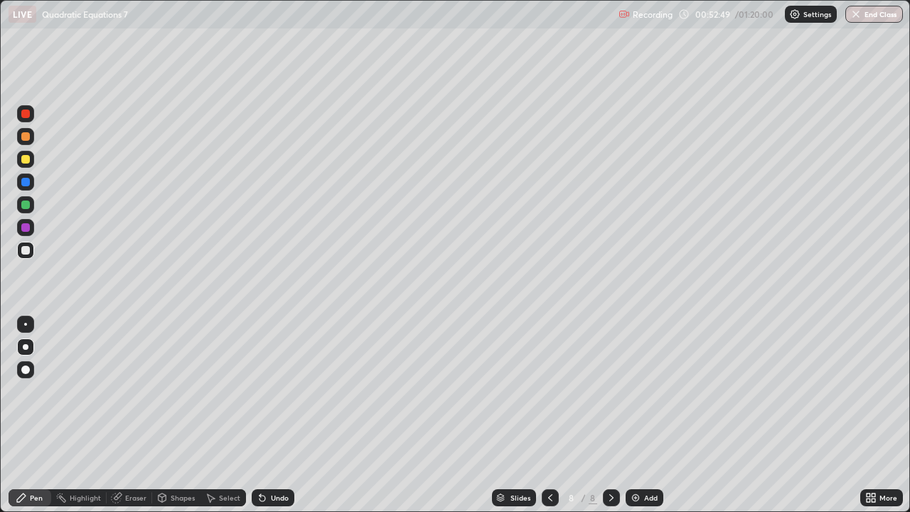
click at [27, 137] on div at bounding box center [25, 136] width 9 height 9
click at [28, 117] on div at bounding box center [25, 113] width 9 height 9
click at [125, 415] on div "Eraser" at bounding box center [135, 497] width 21 height 7
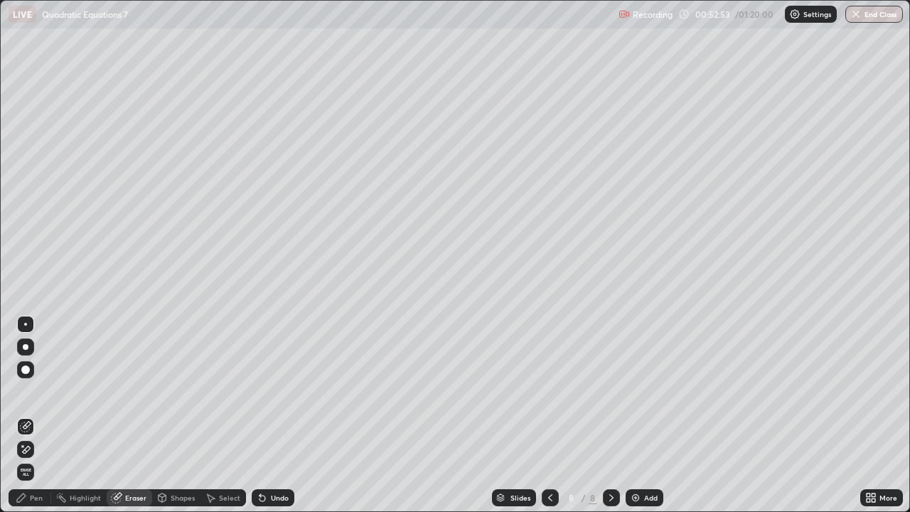
click at [36, 415] on div "Pen" at bounding box center [36, 497] width 13 height 7
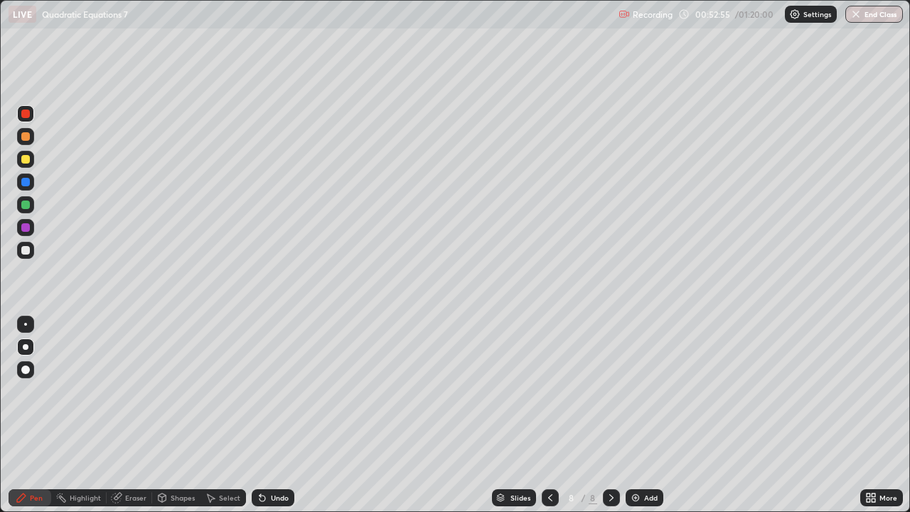
click at [26, 250] on div at bounding box center [25, 250] width 9 height 9
click at [275, 415] on div "Undo" at bounding box center [280, 497] width 18 height 7
click at [272, 415] on div "Undo" at bounding box center [280, 497] width 18 height 7
click at [24, 208] on div at bounding box center [25, 205] width 9 height 9
click at [26, 251] on div at bounding box center [25, 250] width 9 height 9
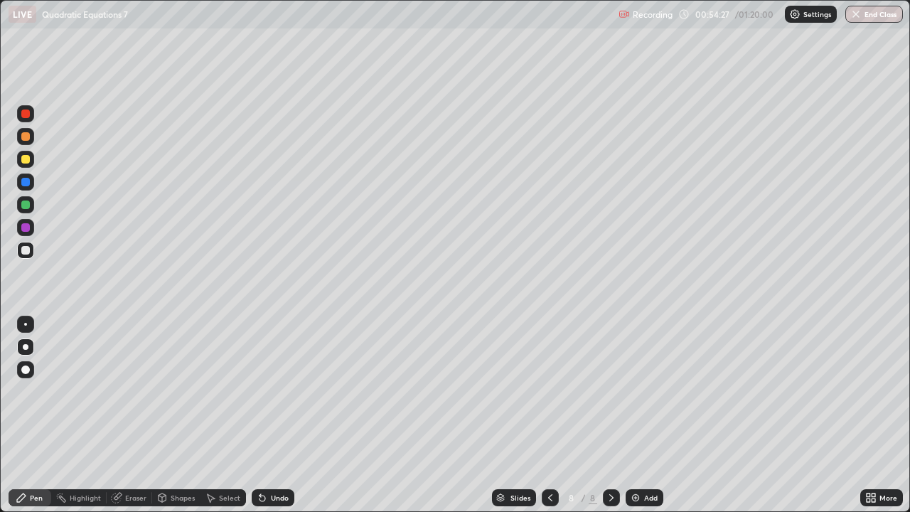
click at [27, 225] on div at bounding box center [25, 227] width 9 height 9
click at [134, 415] on div "Eraser" at bounding box center [135, 497] width 21 height 7
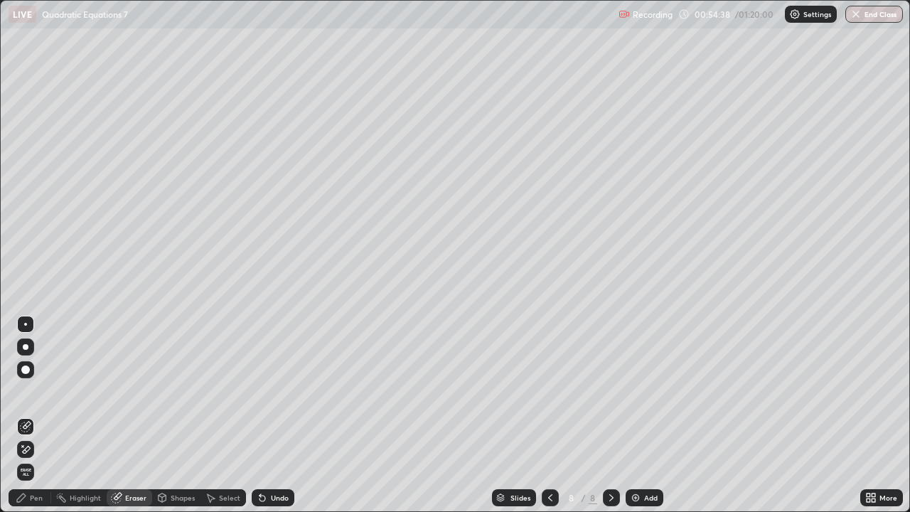
click at [35, 415] on div "Pen" at bounding box center [36, 497] width 13 height 7
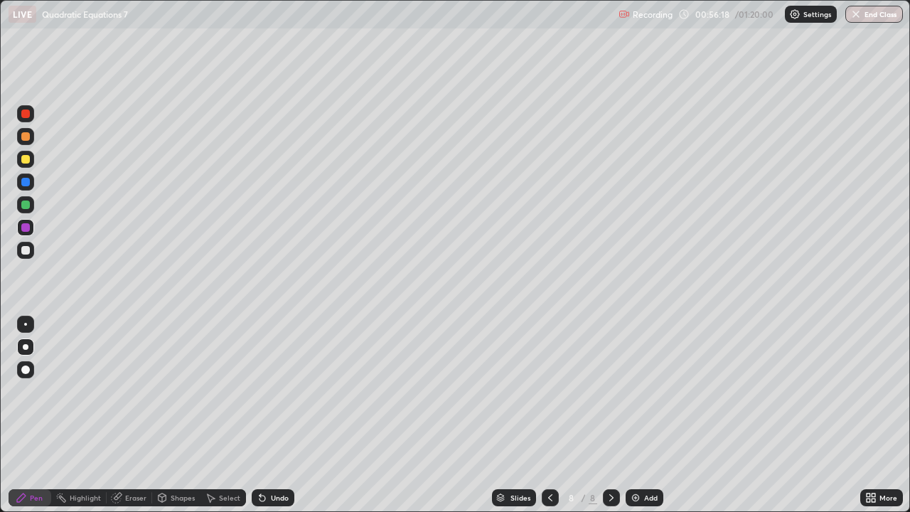
click at [26, 183] on div at bounding box center [25, 182] width 9 height 9
click at [28, 205] on div at bounding box center [25, 205] width 9 height 9
click at [26, 183] on div at bounding box center [25, 182] width 9 height 9
click at [549, 415] on icon at bounding box center [550, 497] width 11 height 11
click at [548, 415] on icon at bounding box center [550, 497] width 4 height 7
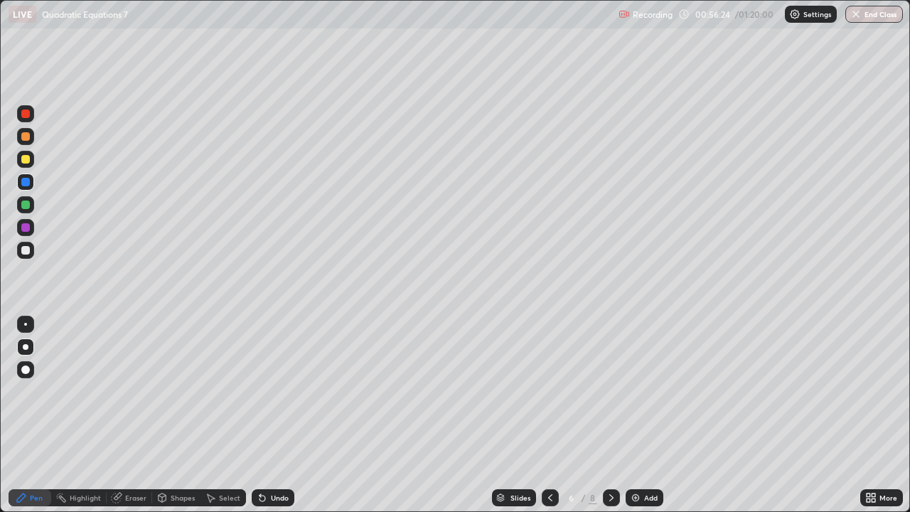
click at [548, 415] on icon at bounding box center [550, 497] width 4 height 7
click at [550, 415] on icon at bounding box center [550, 497] width 4 height 7
click at [550, 415] on icon at bounding box center [550, 497] width 11 height 11
click at [549, 415] on icon at bounding box center [550, 497] width 11 height 11
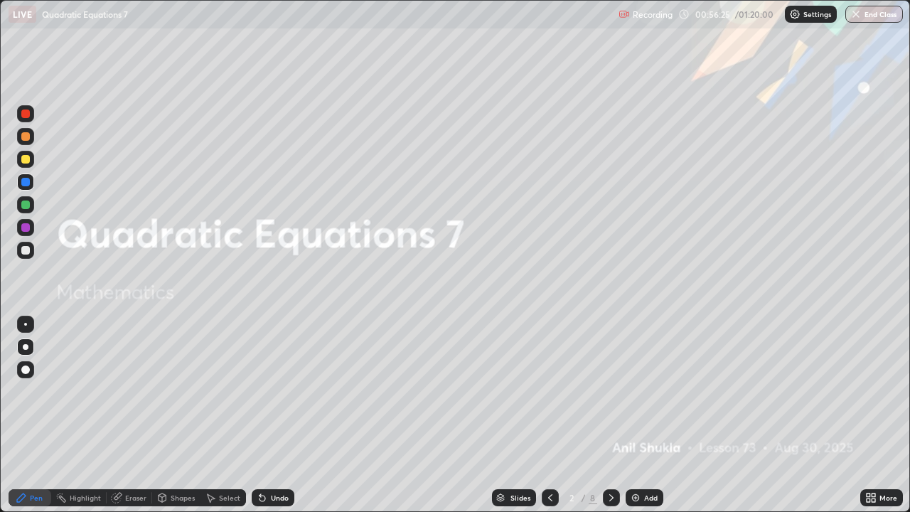
click at [550, 415] on div at bounding box center [550, 497] width 17 height 17
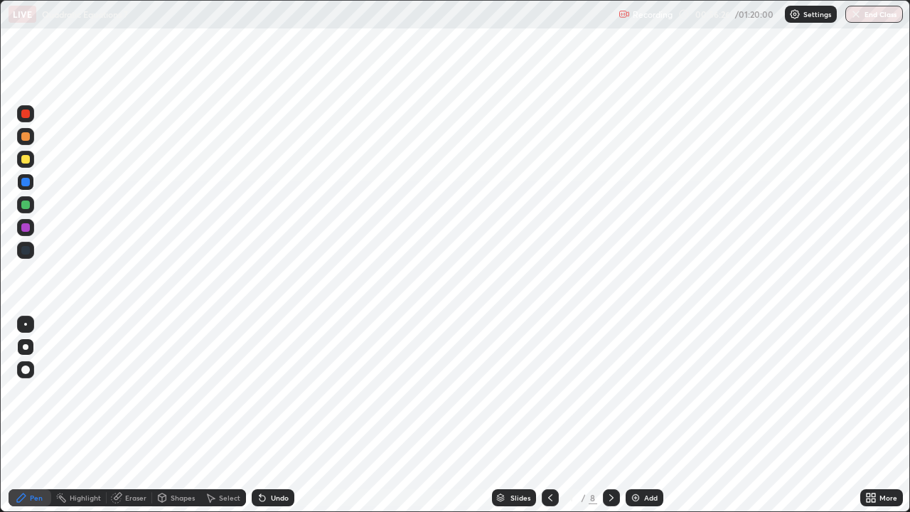
click at [610, 415] on icon at bounding box center [611, 497] width 11 height 11
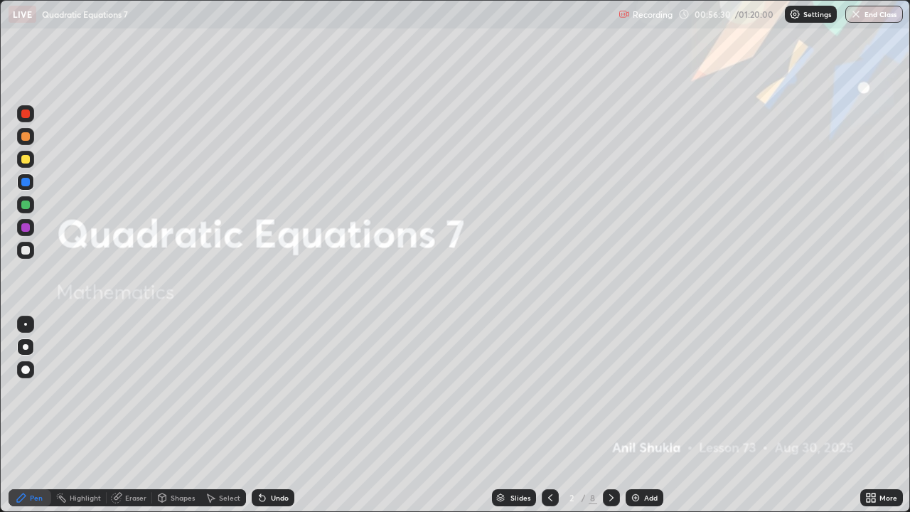
click at [276, 415] on div "Undo" at bounding box center [273, 497] width 43 height 17
click at [25, 230] on div at bounding box center [25, 227] width 9 height 9
click at [26, 207] on div at bounding box center [25, 205] width 9 height 9
click at [28, 117] on div at bounding box center [25, 113] width 9 height 9
click at [132, 415] on div "Eraser" at bounding box center [135, 497] width 21 height 7
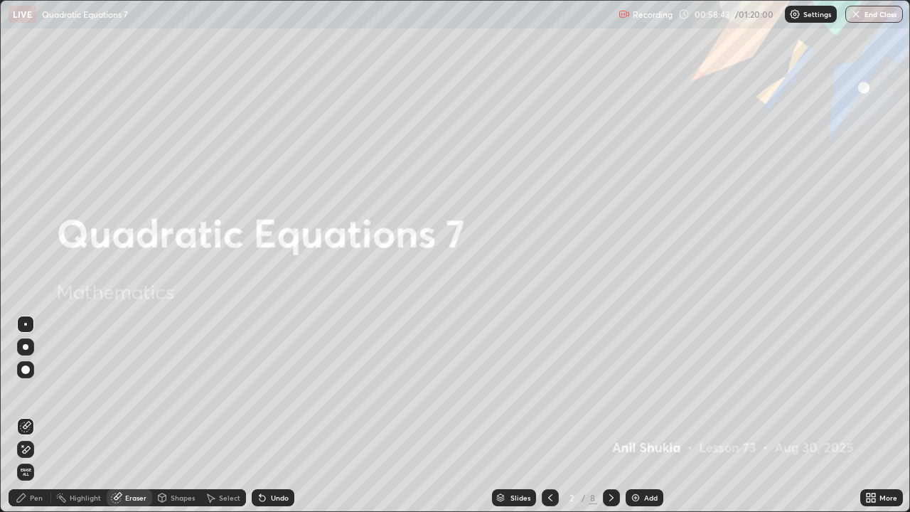
click at [34, 415] on div "Pen" at bounding box center [36, 497] width 13 height 7
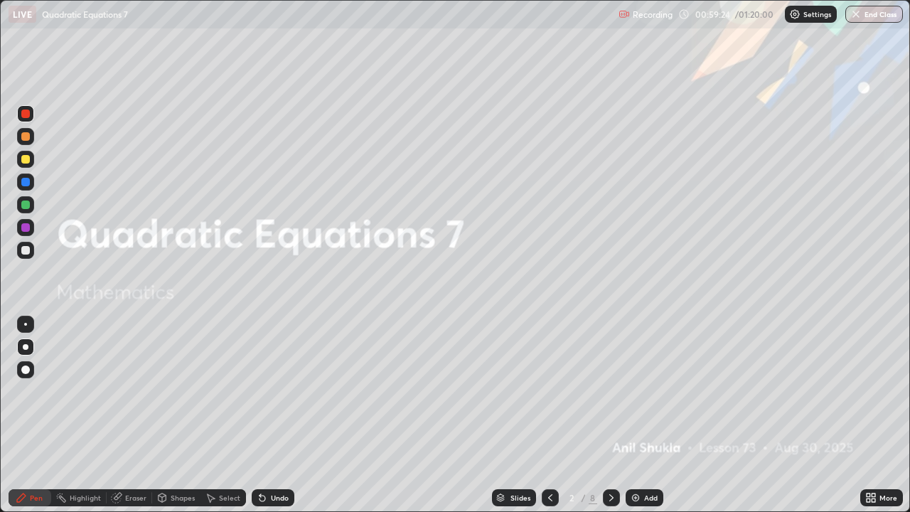
click at [35, 415] on div "Pen" at bounding box center [36, 497] width 13 height 7
click at [26, 252] on div at bounding box center [25, 250] width 9 height 9
click at [139, 415] on div "Eraser" at bounding box center [135, 497] width 21 height 7
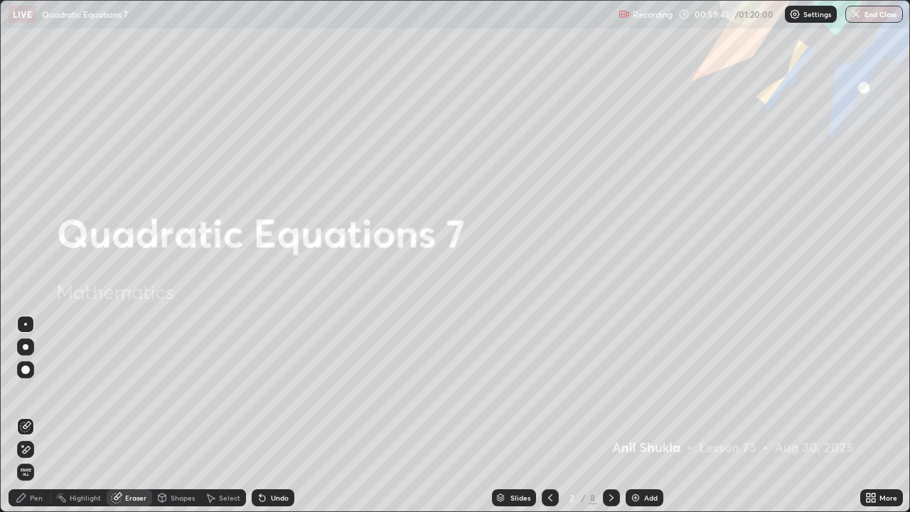
click at [38, 415] on div "Pen" at bounding box center [36, 497] width 13 height 7
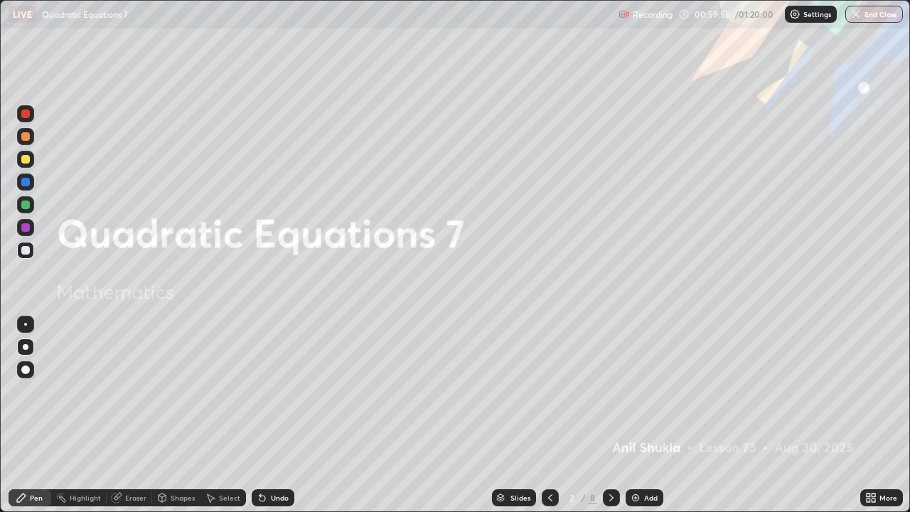
click at [213, 415] on icon at bounding box center [212, 498] width 8 height 9
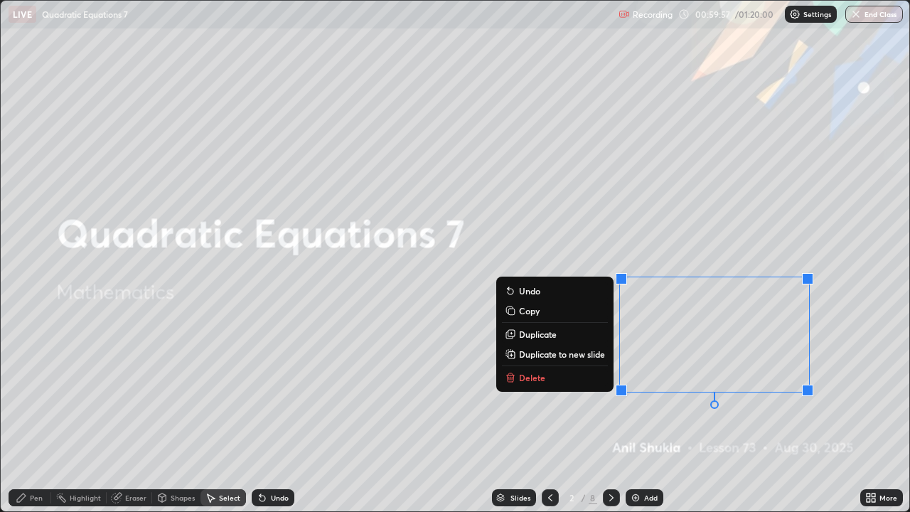
click at [551, 386] on div "0 ° Undo Copy Duplicate Duplicate to new slide Delete" at bounding box center [455, 256] width 909 height 511
click at [541, 380] on p "Delete" at bounding box center [532, 377] width 26 height 11
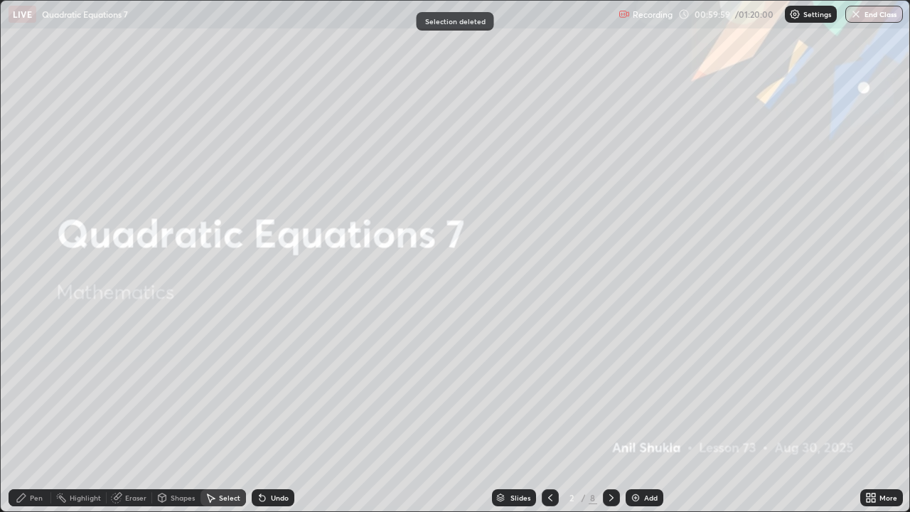
click at [36, 415] on div "Pen" at bounding box center [36, 497] width 13 height 7
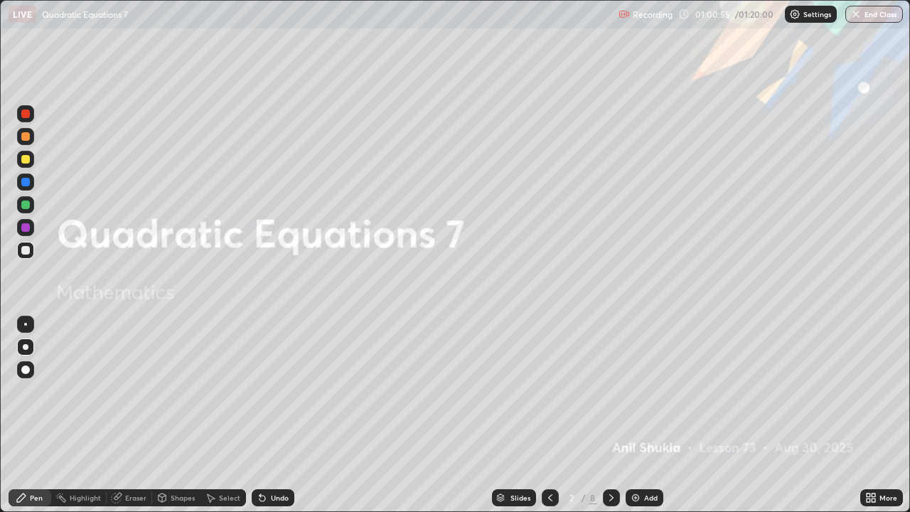
click at [166, 415] on icon at bounding box center [161, 497] width 11 height 11
click at [140, 415] on div "Eraser" at bounding box center [135, 497] width 21 height 7
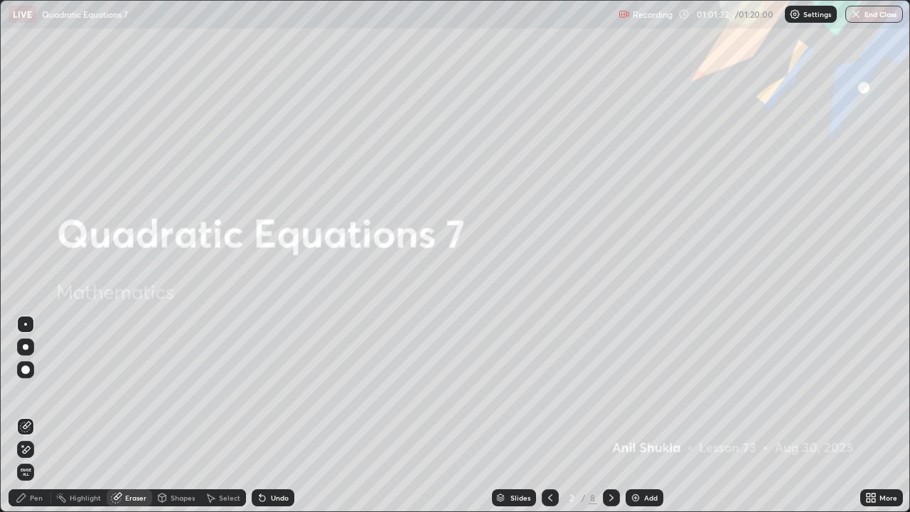
click at [32, 415] on div "Pen" at bounding box center [36, 497] width 13 height 7
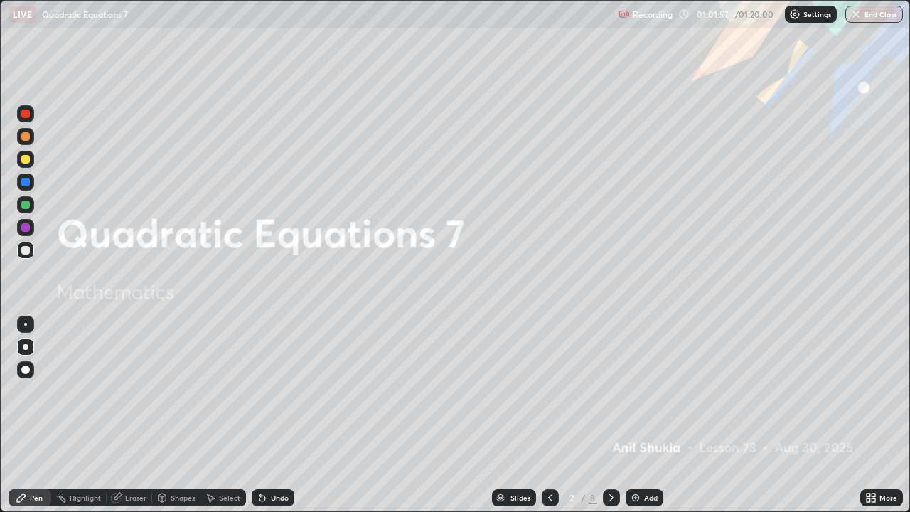
click at [611, 415] on icon at bounding box center [611, 497] width 4 height 7
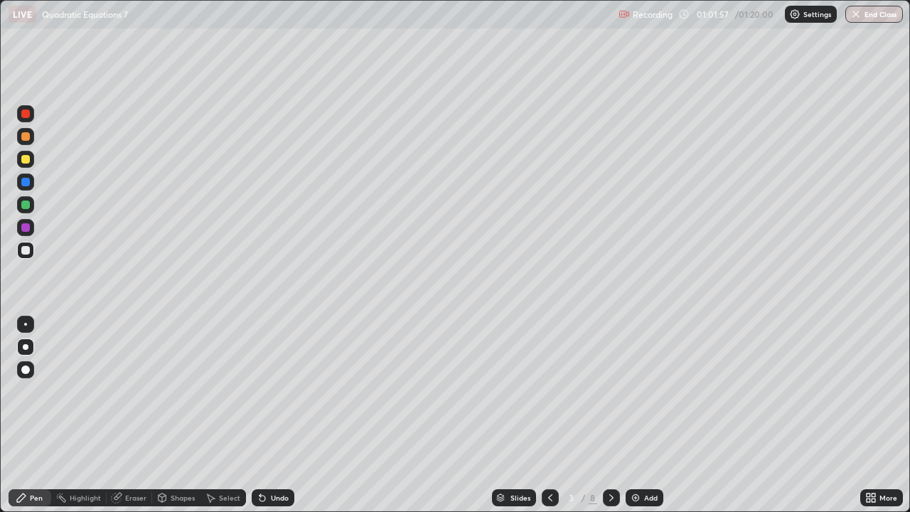
click at [616, 415] on div at bounding box center [611, 497] width 17 height 17
click at [611, 415] on div at bounding box center [611, 497] width 17 height 17
click at [612, 415] on icon at bounding box center [611, 497] width 11 height 11
click at [610, 415] on icon at bounding box center [611, 497] width 11 height 11
click at [616, 415] on div at bounding box center [611, 497] width 17 height 17
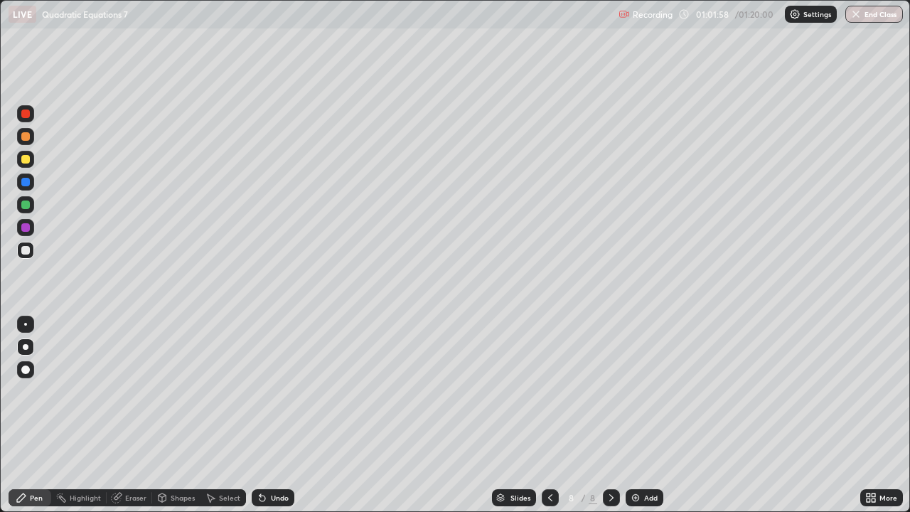
click at [616, 415] on div at bounding box center [611, 497] width 17 height 17
click at [610, 415] on icon at bounding box center [611, 497] width 11 height 11
click at [616, 415] on div at bounding box center [611, 497] width 17 height 17
click at [609, 415] on icon at bounding box center [611, 497] width 11 height 11
click at [653, 415] on div "Add" at bounding box center [651, 497] width 14 height 7
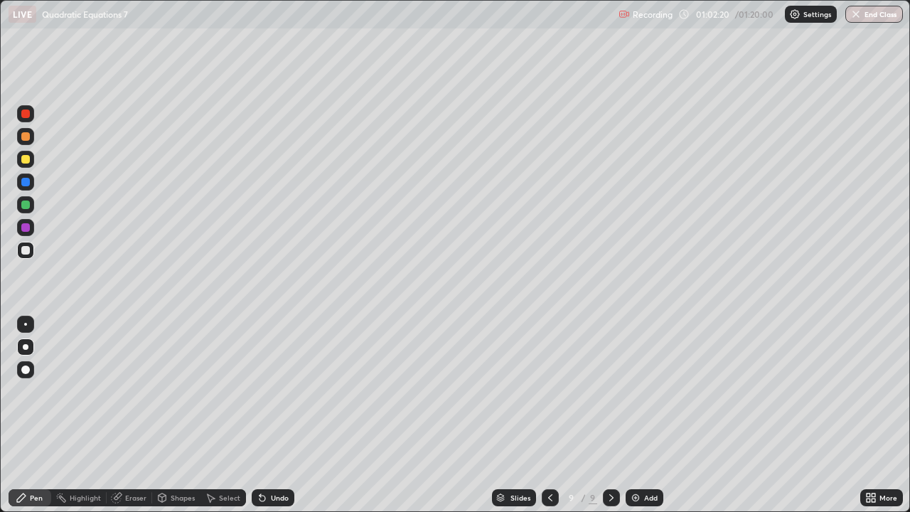
click at [23, 160] on div at bounding box center [25, 159] width 9 height 9
click at [271, 415] on div "Undo" at bounding box center [280, 497] width 18 height 7
click at [269, 415] on div "Undo" at bounding box center [273, 497] width 43 height 17
click at [23, 252] on div at bounding box center [25, 250] width 9 height 9
click at [24, 252] on div at bounding box center [25, 250] width 9 height 9
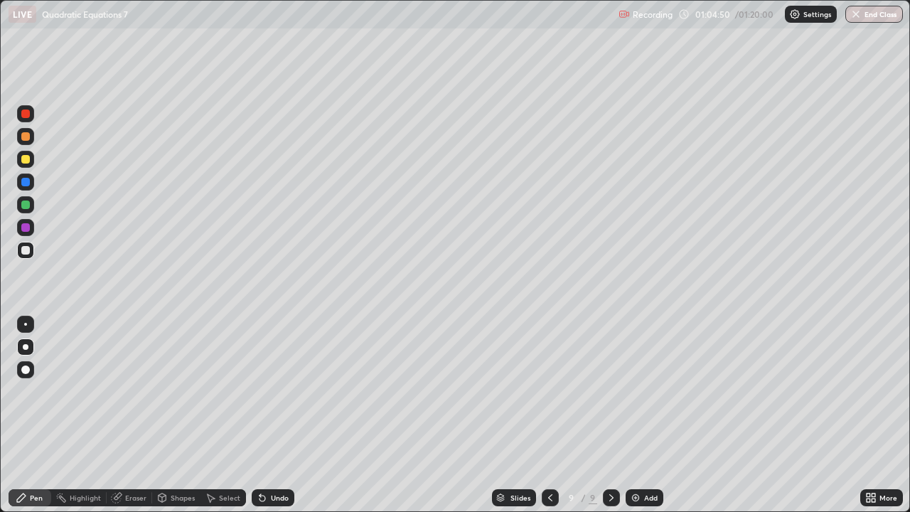
click at [26, 250] on div at bounding box center [25, 250] width 9 height 9
click at [28, 205] on div at bounding box center [25, 205] width 9 height 9
click at [127, 415] on div "Eraser" at bounding box center [135, 497] width 21 height 7
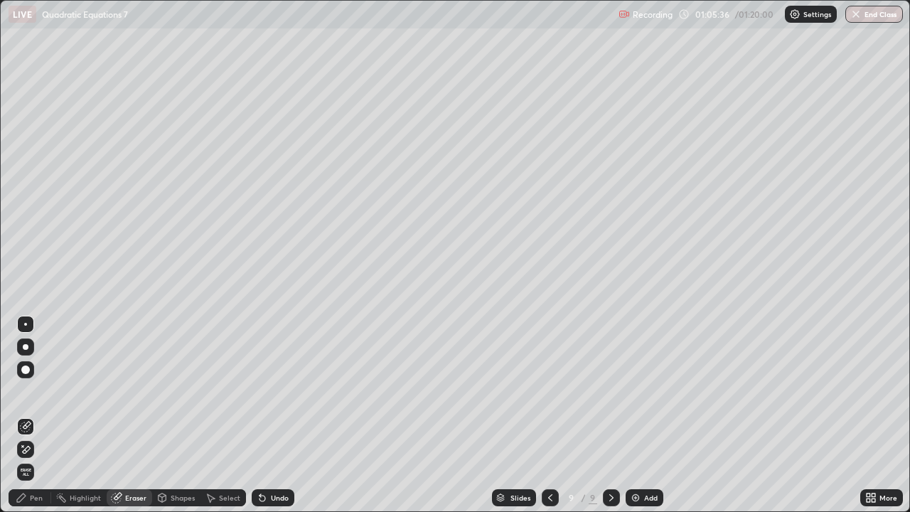
click at [31, 415] on div "Pen" at bounding box center [36, 497] width 13 height 7
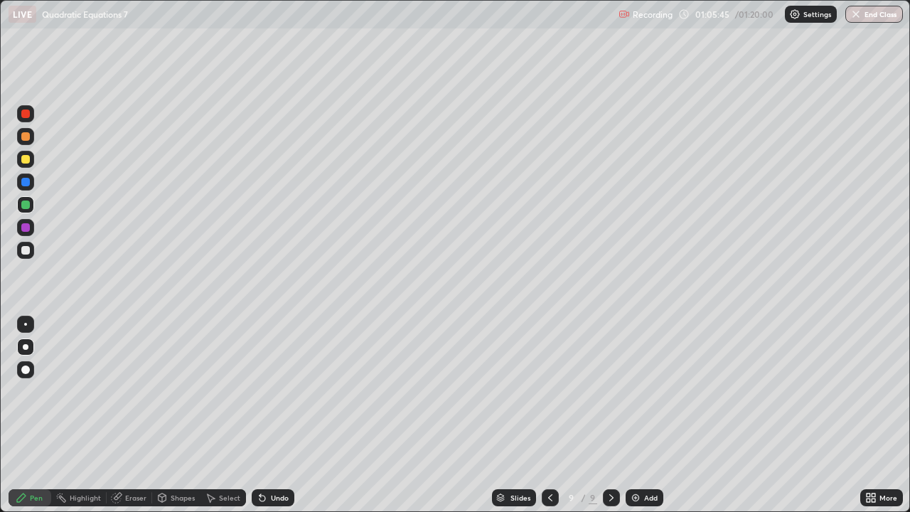
click at [134, 415] on div "Eraser" at bounding box center [135, 497] width 21 height 7
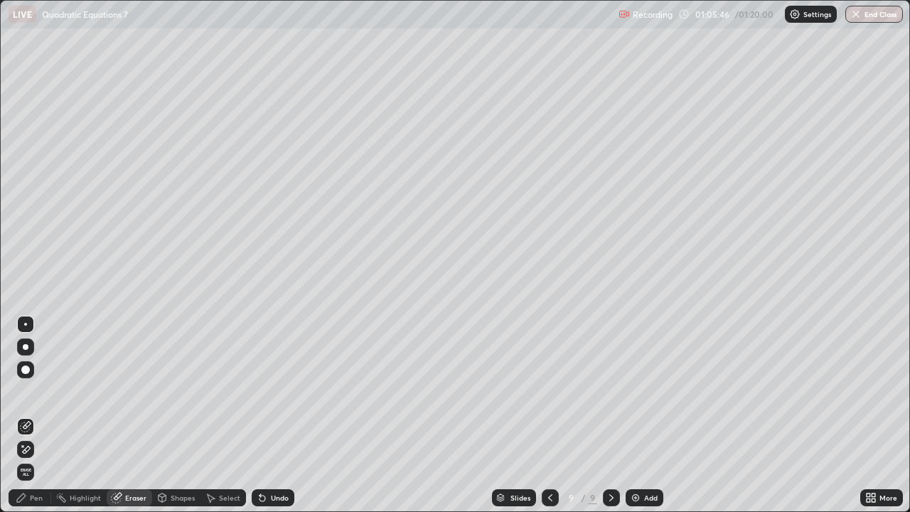
click at [29, 415] on div "Pen" at bounding box center [30, 497] width 43 height 17
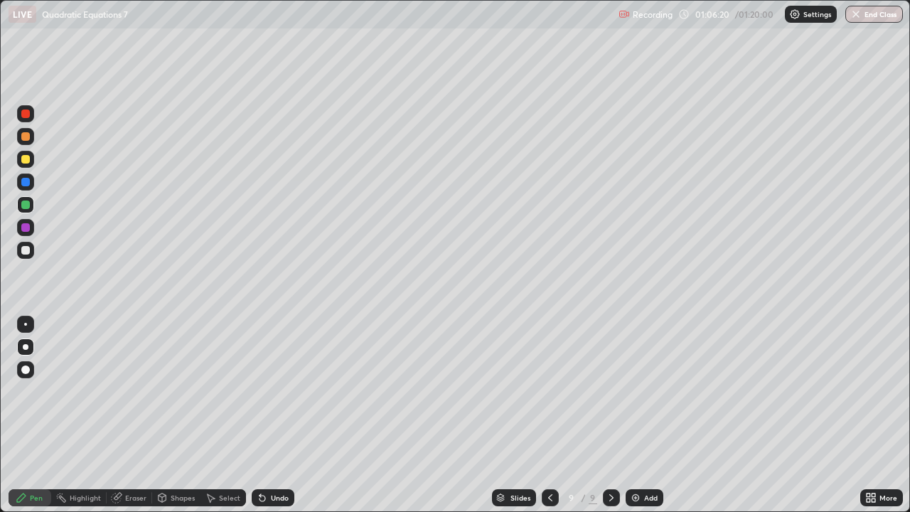
click at [22, 250] on div at bounding box center [25, 250] width 9 height 9
click at [29, 229] on div at bounding box center [25, 227] width 9 height 9
click at [279, 415] on div "Undo" at bounding box center [280, 497] width 18 height 7
click at [277, 415] on div "Undo" at bounding box center [280, 497] width 18 height 7
click at [274, 415] on div "Undo" at bounding box center [273, 497] width 43 height 17
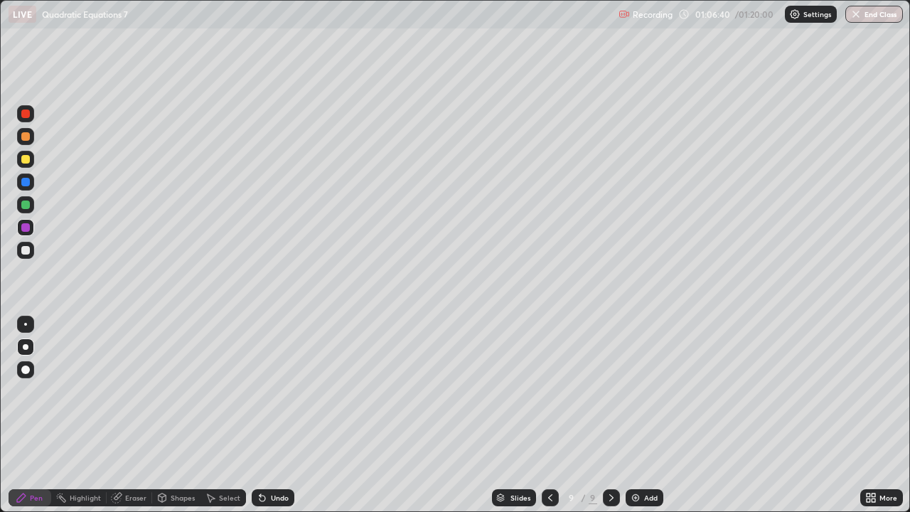
click at [276, 415] on div "Undo" at bounding box center [273, 497] width 43 height 17
click at [281, 415] on div "Undo" at bounding box center [280, 497] width 18 height 7
click at [27, 203] on div at bounding box center [25, 205] width 9 height 9
click at [26, 324] on div at bounding box center [25, 324] width 3 height 3
click at [26, 229] on div at bounding box center [25, 227] width 9 height 9
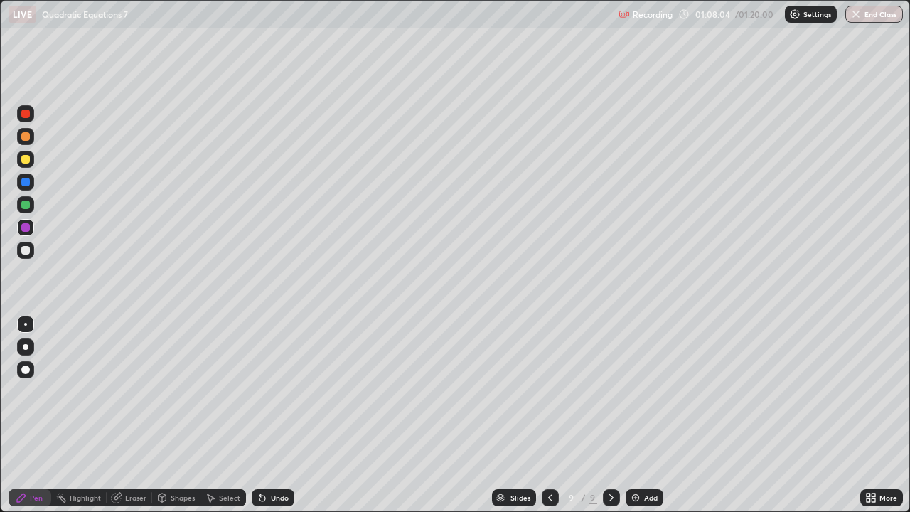
click at [280, 415] on div "Undo" at bounding box center [280, 497] width 18 height 7
click at [274, 415] on div "Undo" at bounding box center [273, 497] width 43 height 17
click at [26, 116] on div at bounding box center [25, 113] width 9 height 9
click at [276, 415] on div "Undo" at bounding box center [280, 497] width 18 height 7
click at [280, 415] on div "Undo" at bounding box center [280, 497] width 18 height 7
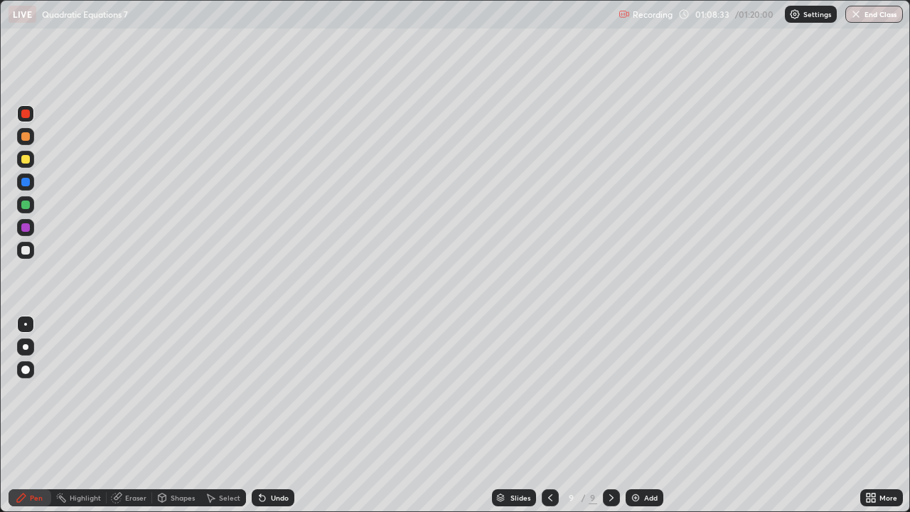
click at [280, 415] on div "Undo" at bounding box center [273, 497] width 43 height 17
click at [131, 415] on div "Eraser" at bounding box center [135, 497] width 21 height 7
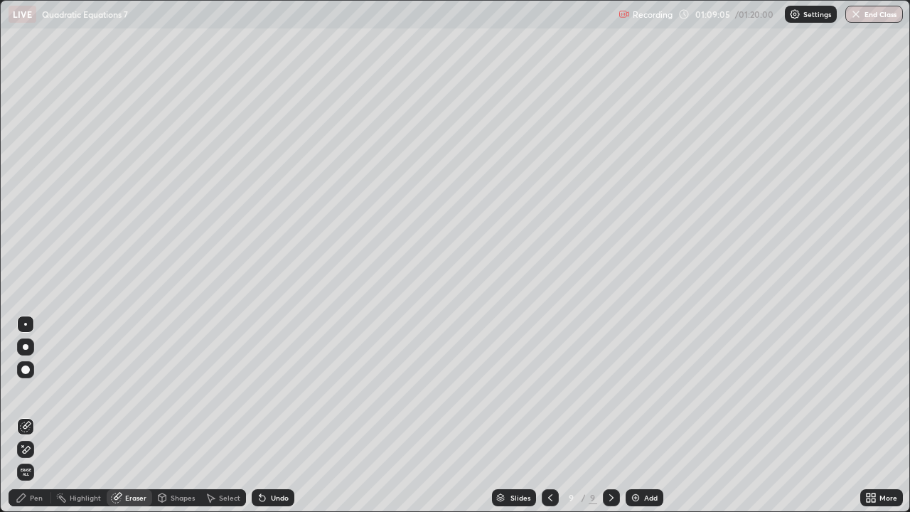
click at [19, 415] on icon at bounding box center [21, 497] width 9 height 9
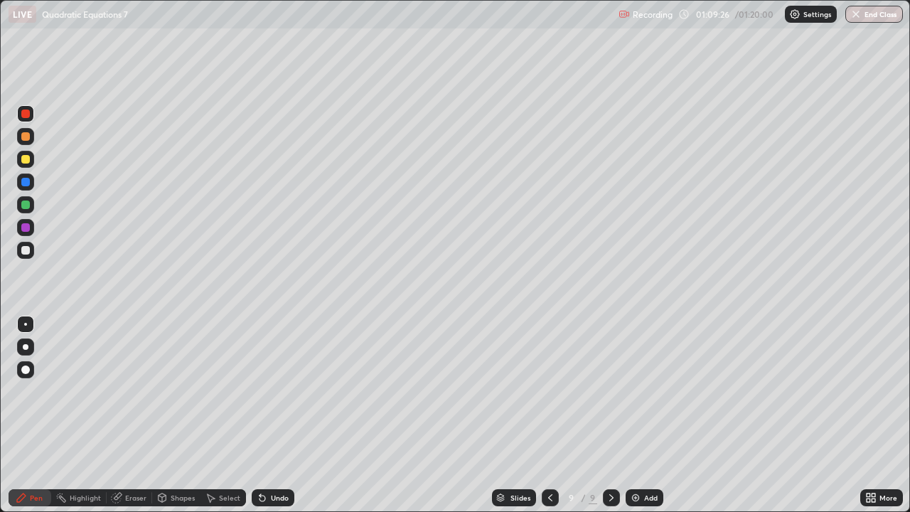
click at [132, 415] on div "Eraser" at bounding box center [135, 497] width 21 height 7
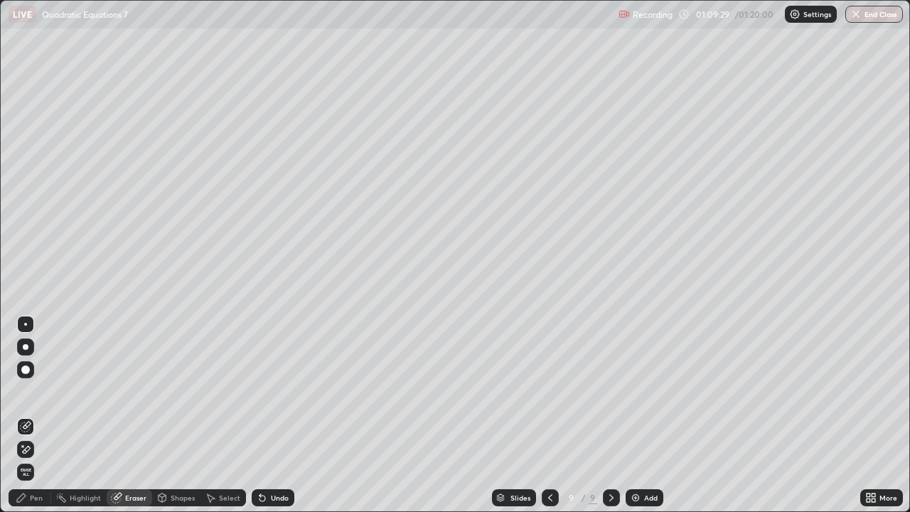
click at [35, 415] on div "Pen" at bounding box center [30, 497] width 43 height 17
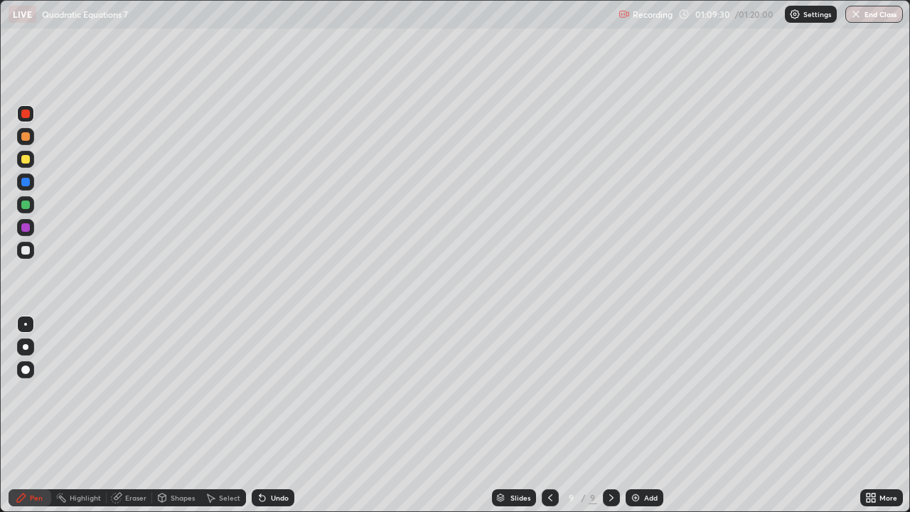
click at [26, 228] on div at bounding box center [25, 227] width 9 height 9
click at [26, 205] on div at bounding box center [25, 205] width 9 height 9
click at [610, 415] on icon at bounding box center [611, 497] width 11 height 11
click at [648, 415] on div "Add" at bounding box center [651, 497] width 14 height 7
click at [28, 161] on div at bounding box center [25, 159] width 9 height 9
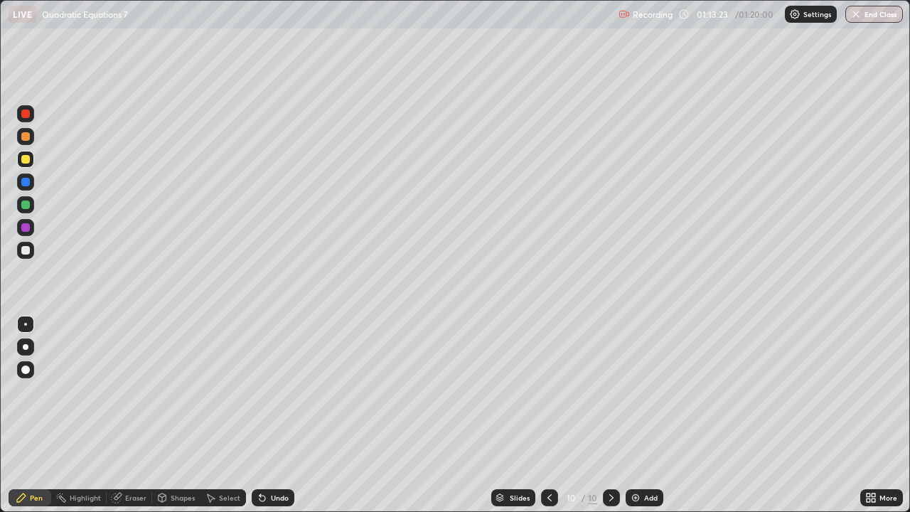
click at [26, 347] on div at bounding box center [26, 347] width 6 height 6
click at [277, 415] on div "Undo" at bounding box center [280, 497] width 18 height 7
click at [134, 415] on div "Eraser" at bounding box center [135, 497] width 21 height 7
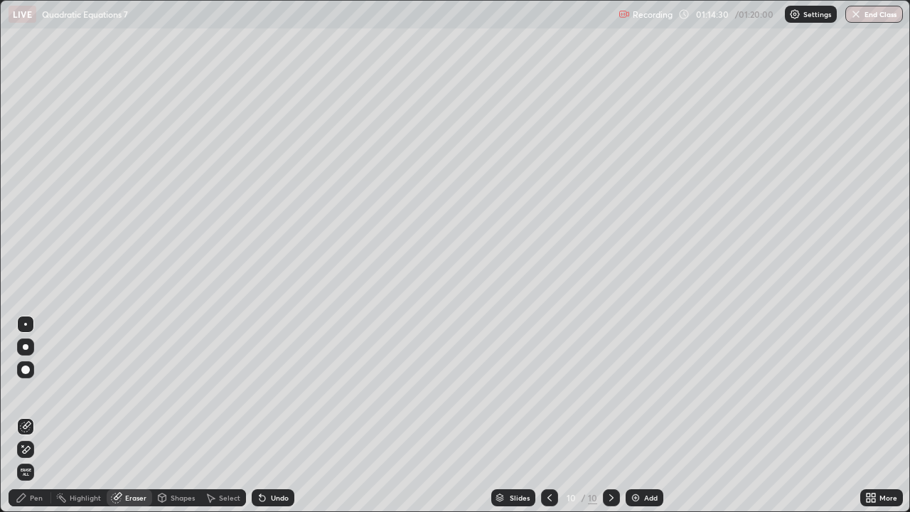
click at [36, 415] on div "Pen" at bounding box center [36, 497] width 13 height 7
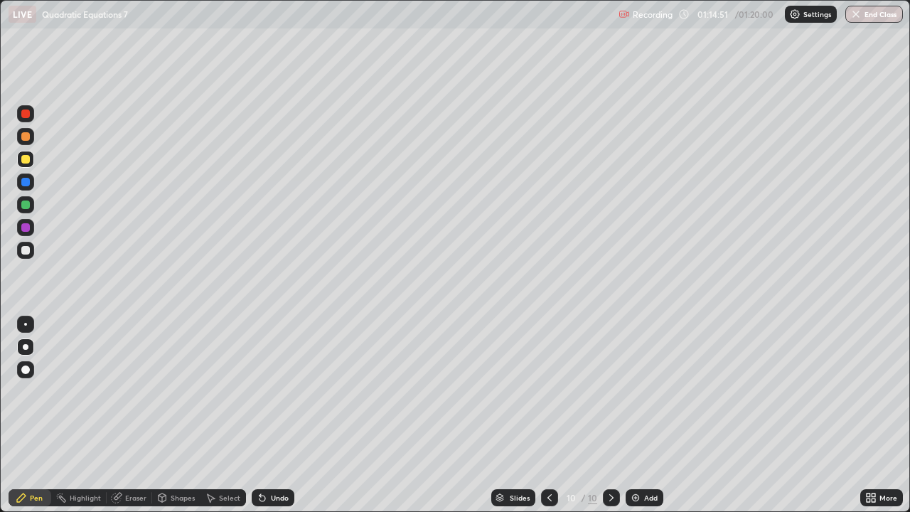
click at [24, 250] on div at bounding box center [25, 250] width 9 height 9
click at [886, 19] on button "End Class" at bounding box center [875, 14] width 56 height 17
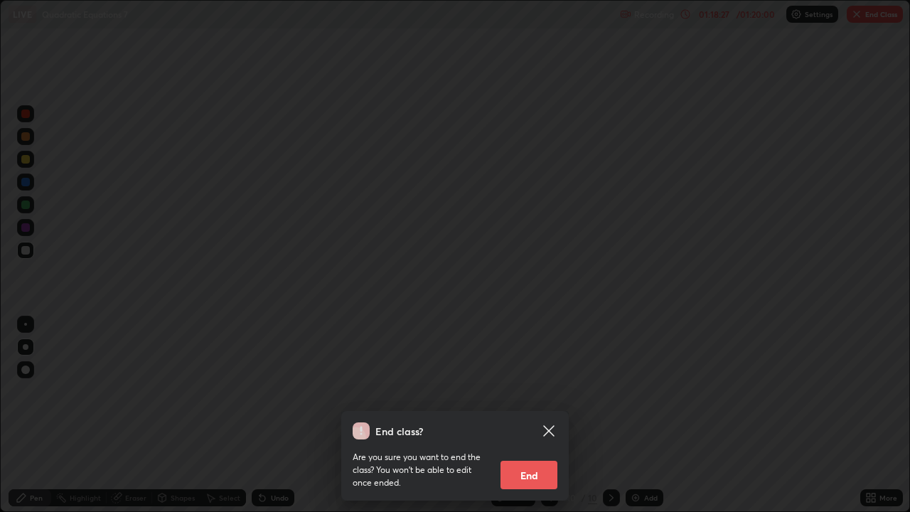
click at [524, 415] on button "End" at bounding box center [529, 475] width 57 height 28
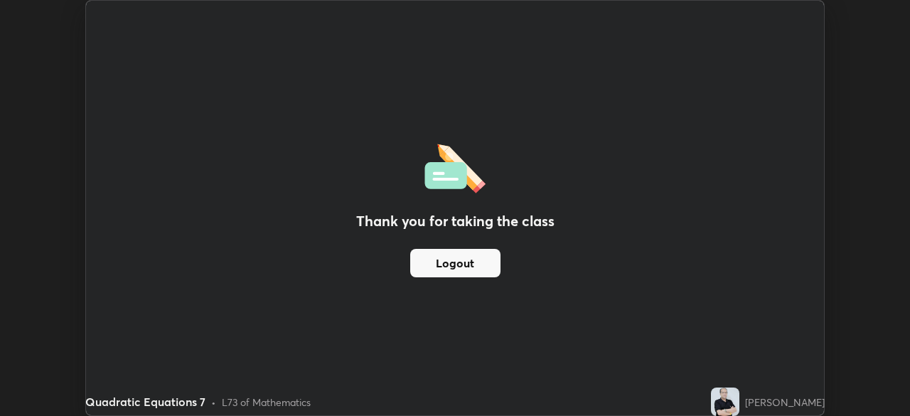
scroll to position [70686, 70192]
